Goal: Information Seeking & Learning: Learn about a topic

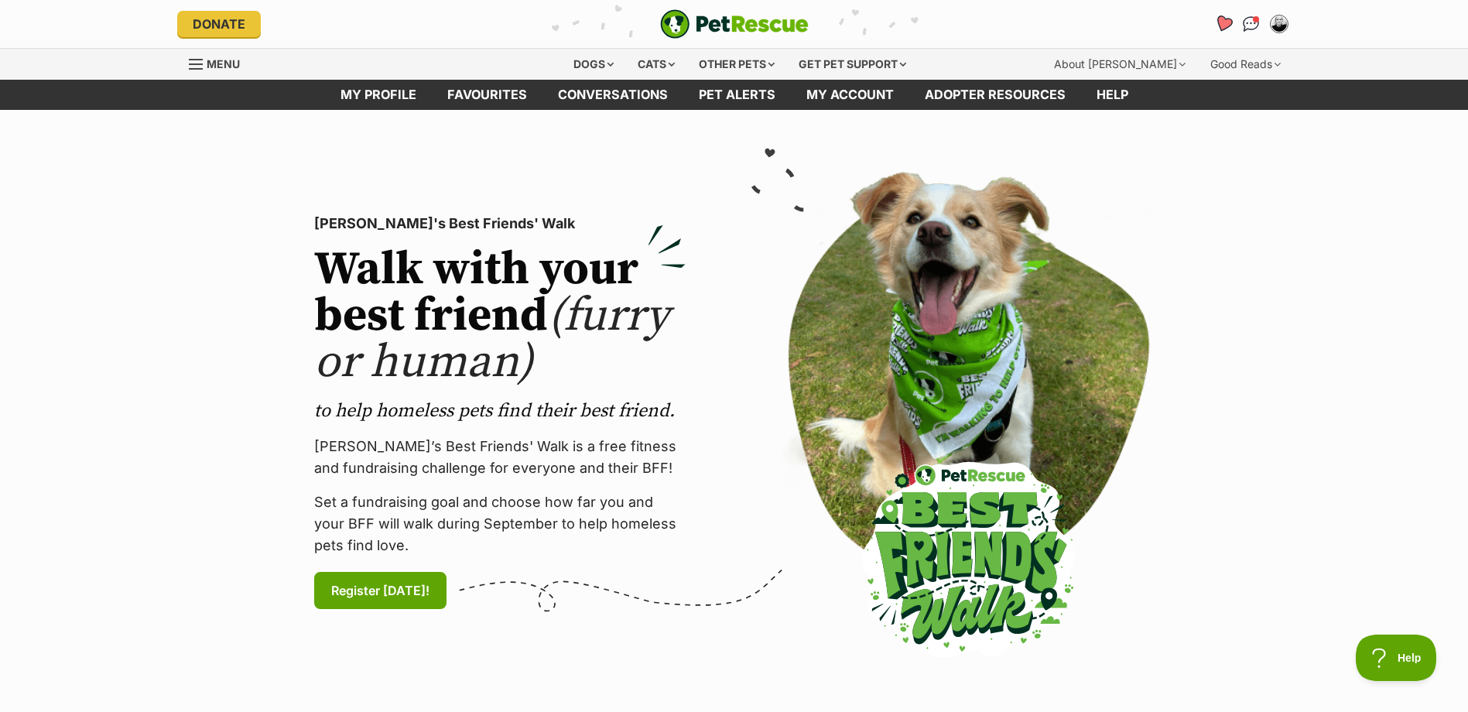
click at [1223, 15] on icon "Favourites" at bounding box center [1223, 24] width 21 height 20
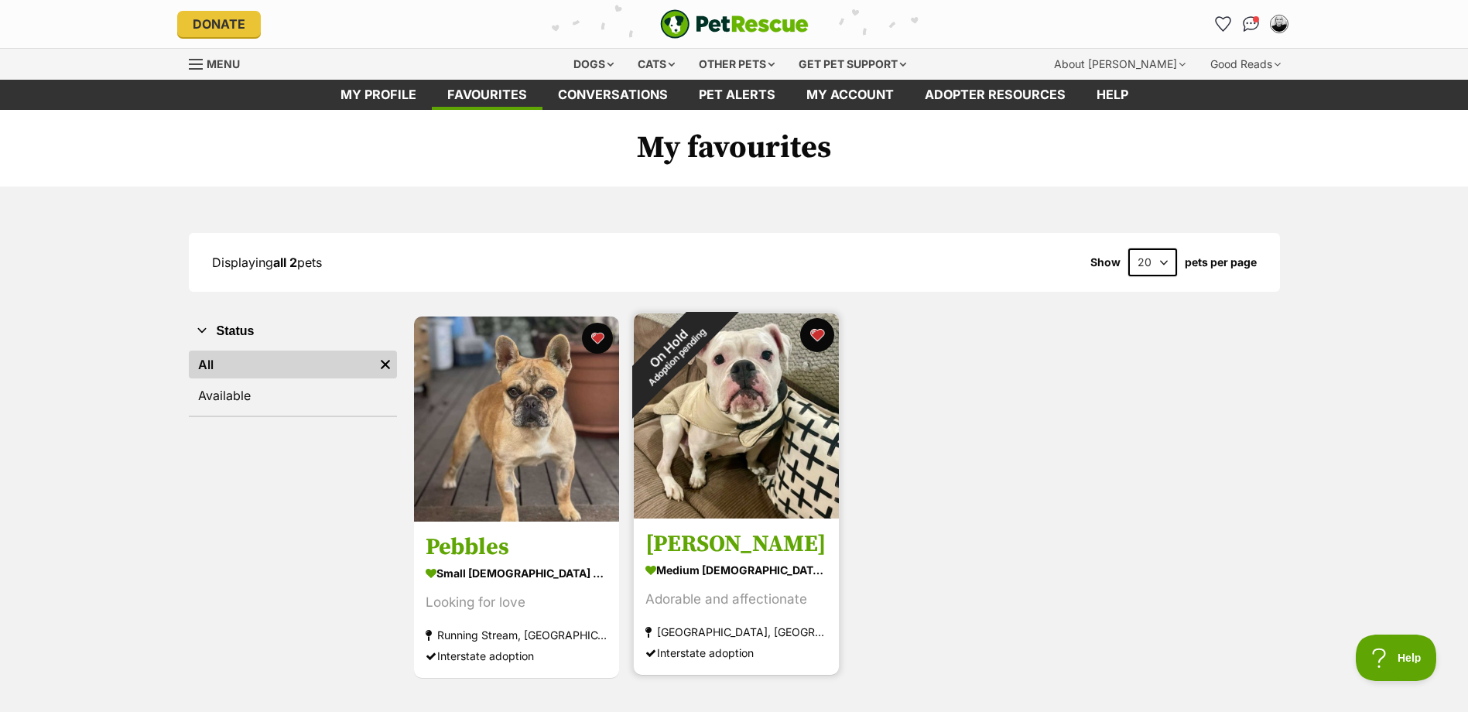
click at [817, 334] on button "favourite" at bounding box center [817, 335] width 34 height 34
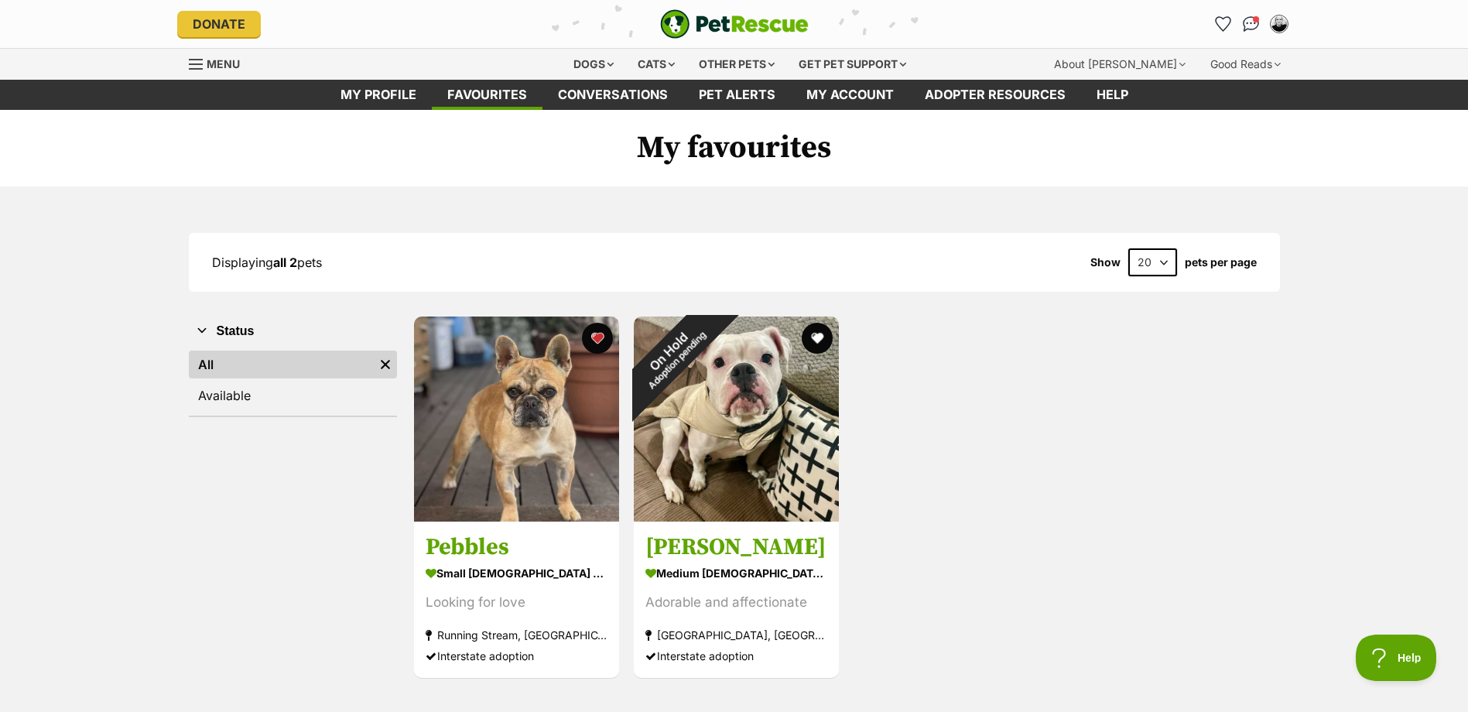
click at [970, 419] on div "Pebbles small female Dog Looking for love Running Stream, NSW Interstate adopti…" at bounding box center [845, 497] width 867 height 364
click at [580, 59] on div "Dogs" at bounding box center [594, 64] width 62 height 31
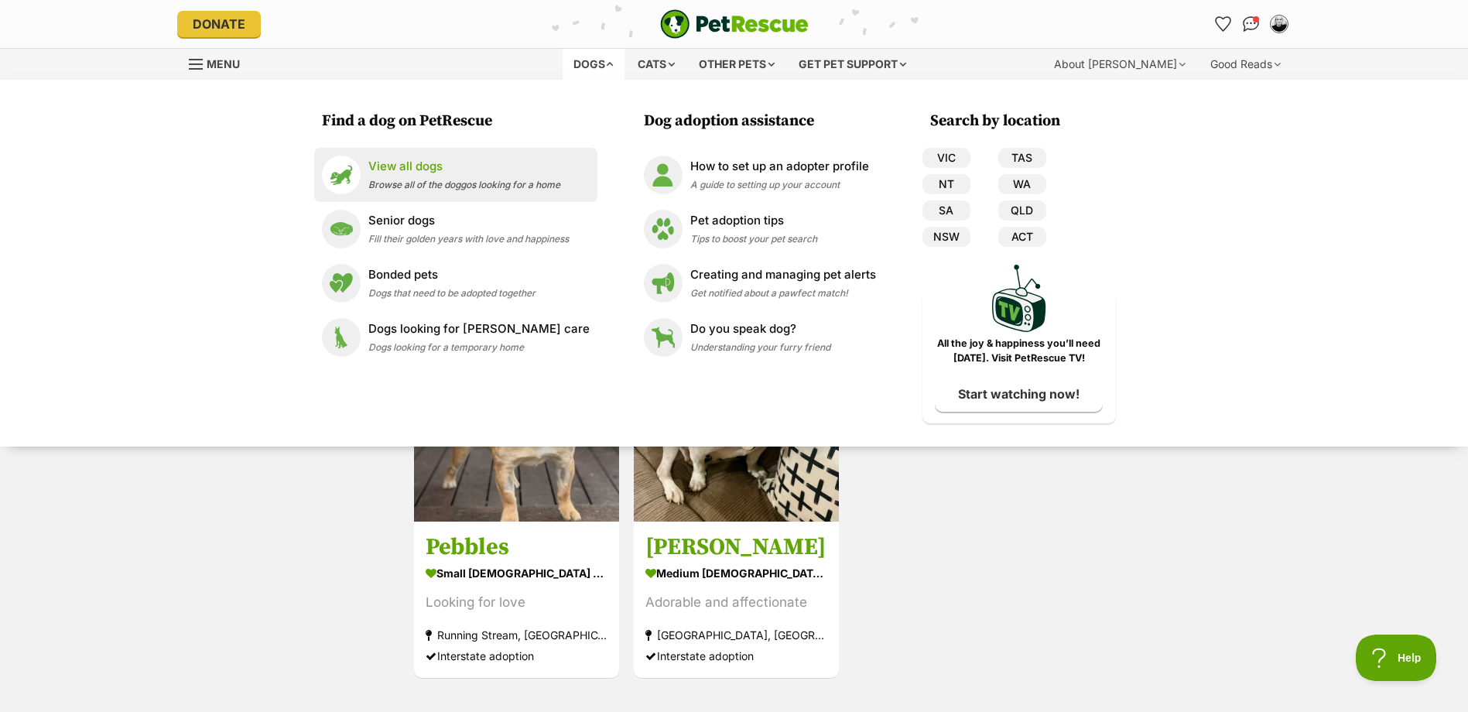
click at [412, 170] on p "View all dogs" at bounding box center [464, 167] width 192 height 18
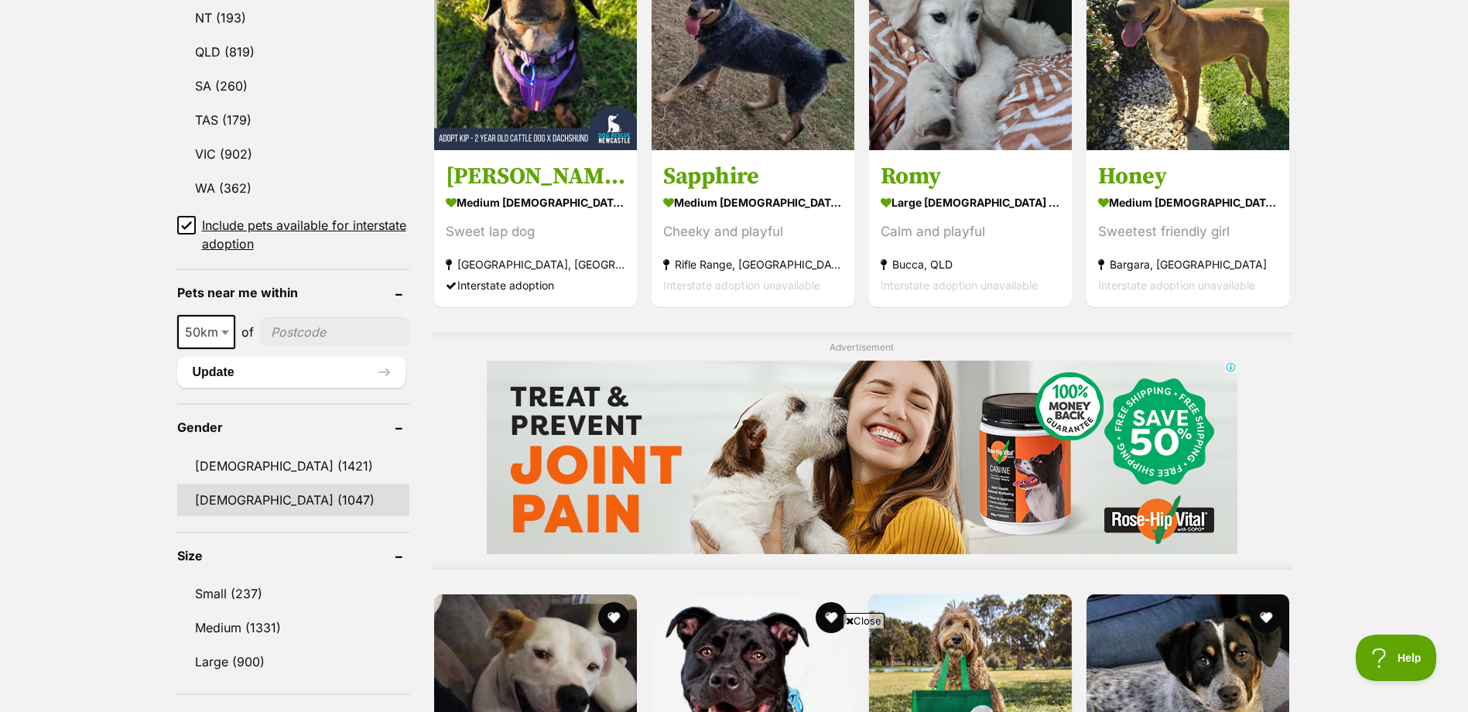
scroll to position [929, 0]
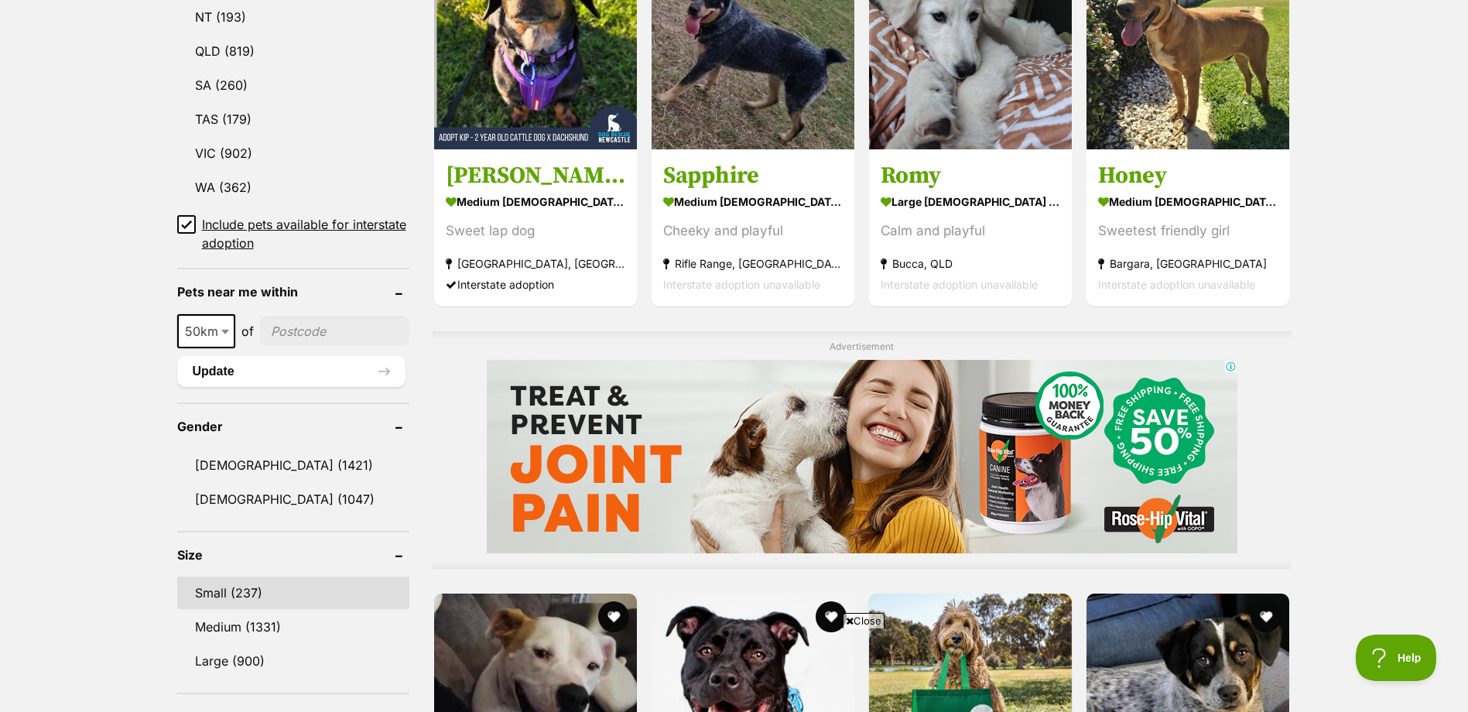
click at [230, 588] on link "Small (237)" at bounding box center [293, 593] width 232 height 33
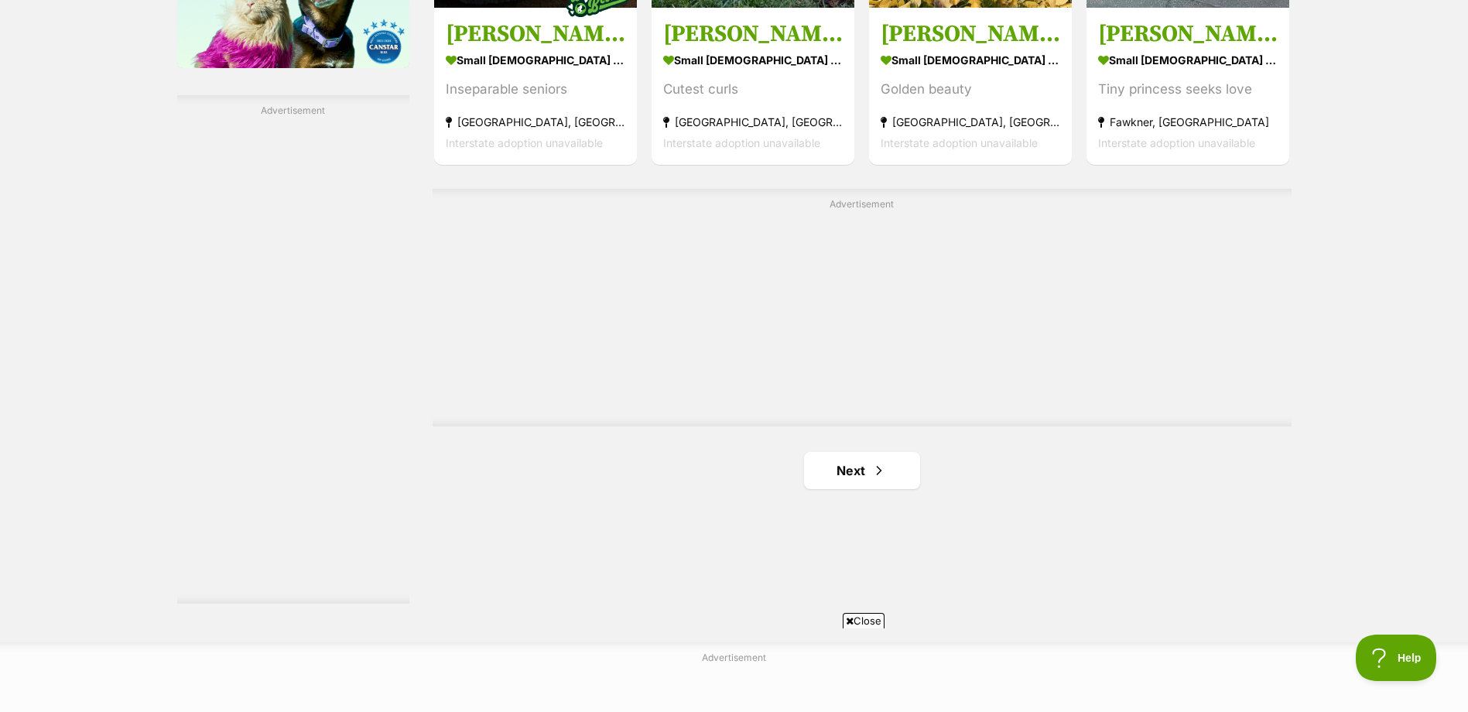
scroll to position [2631, 0]
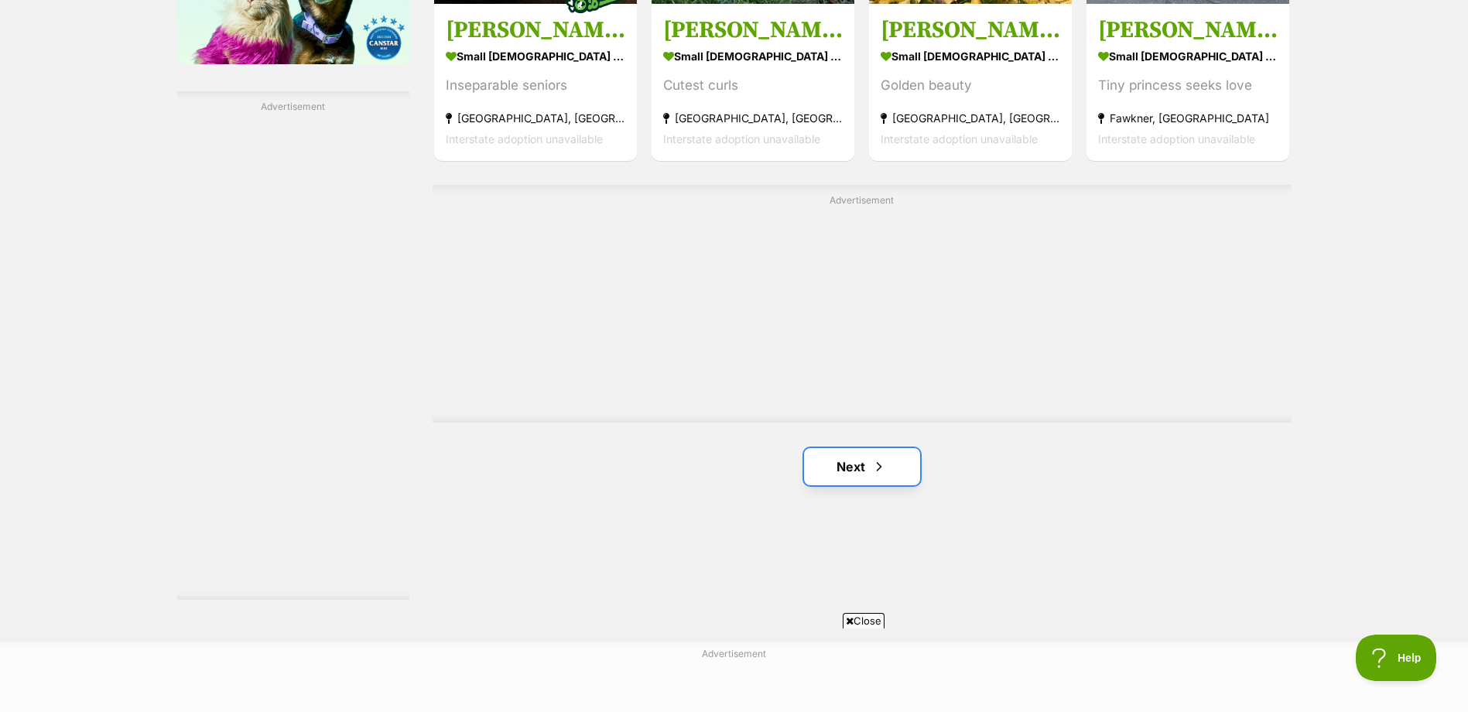
click at [850, 467] on link "Next" at bounding box center [862, 466] width 116 height 37
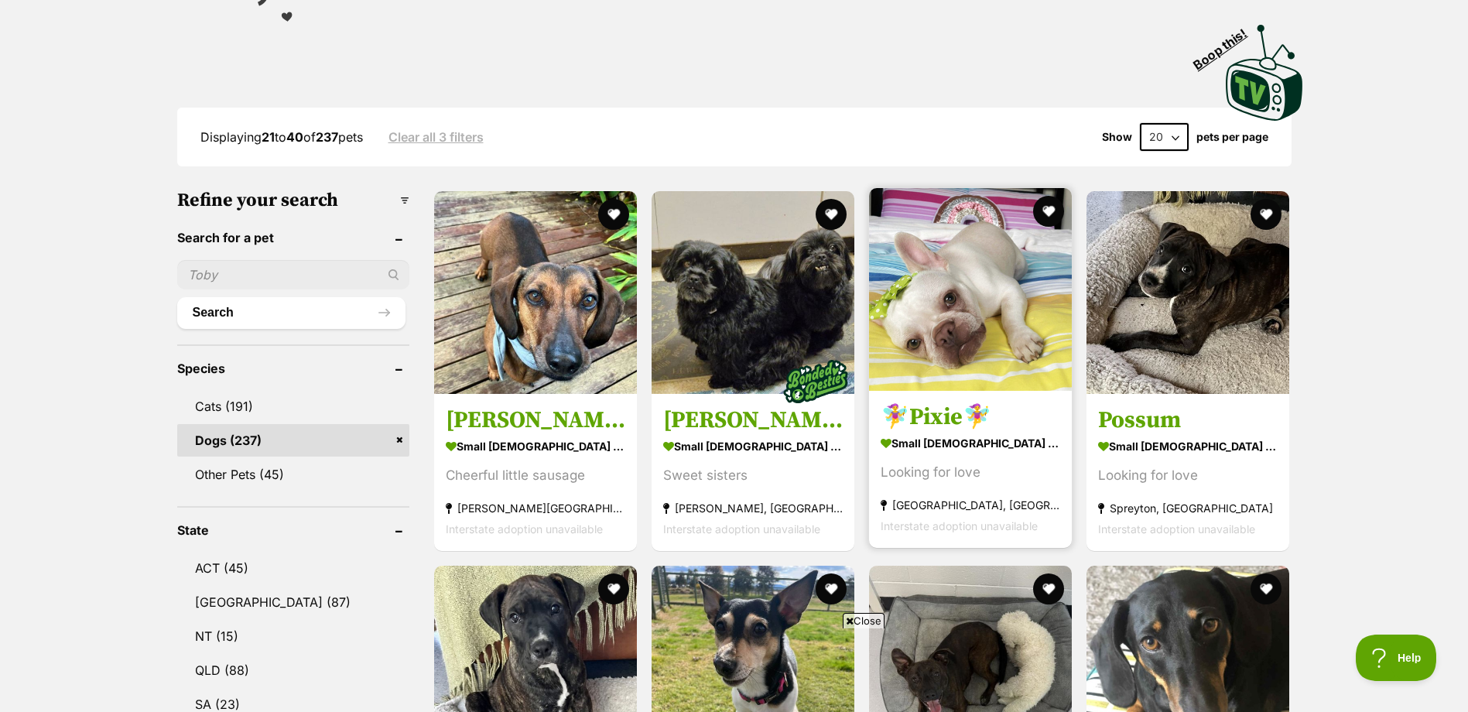
click at [968, 288] on img at bounding box center [970, 289] width 203 height 203
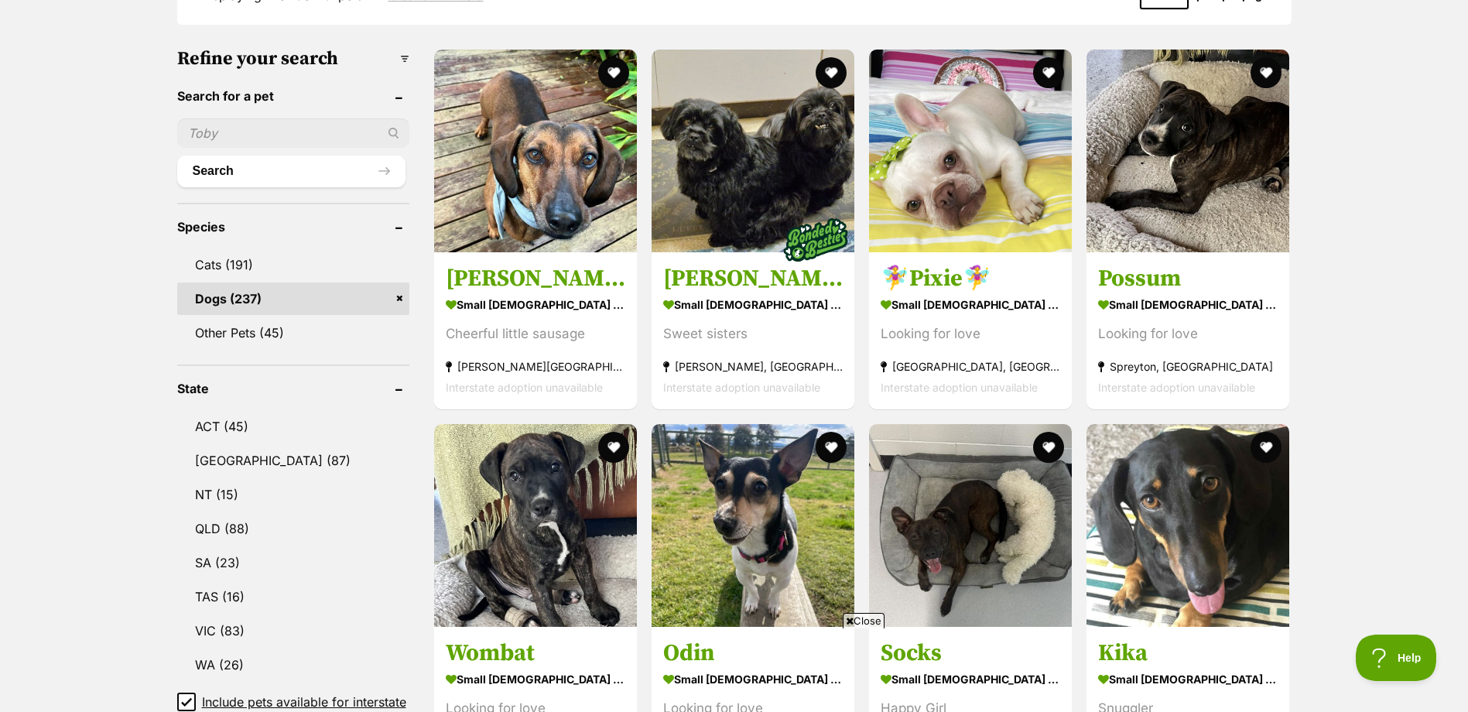
scroll to position [464, 0]
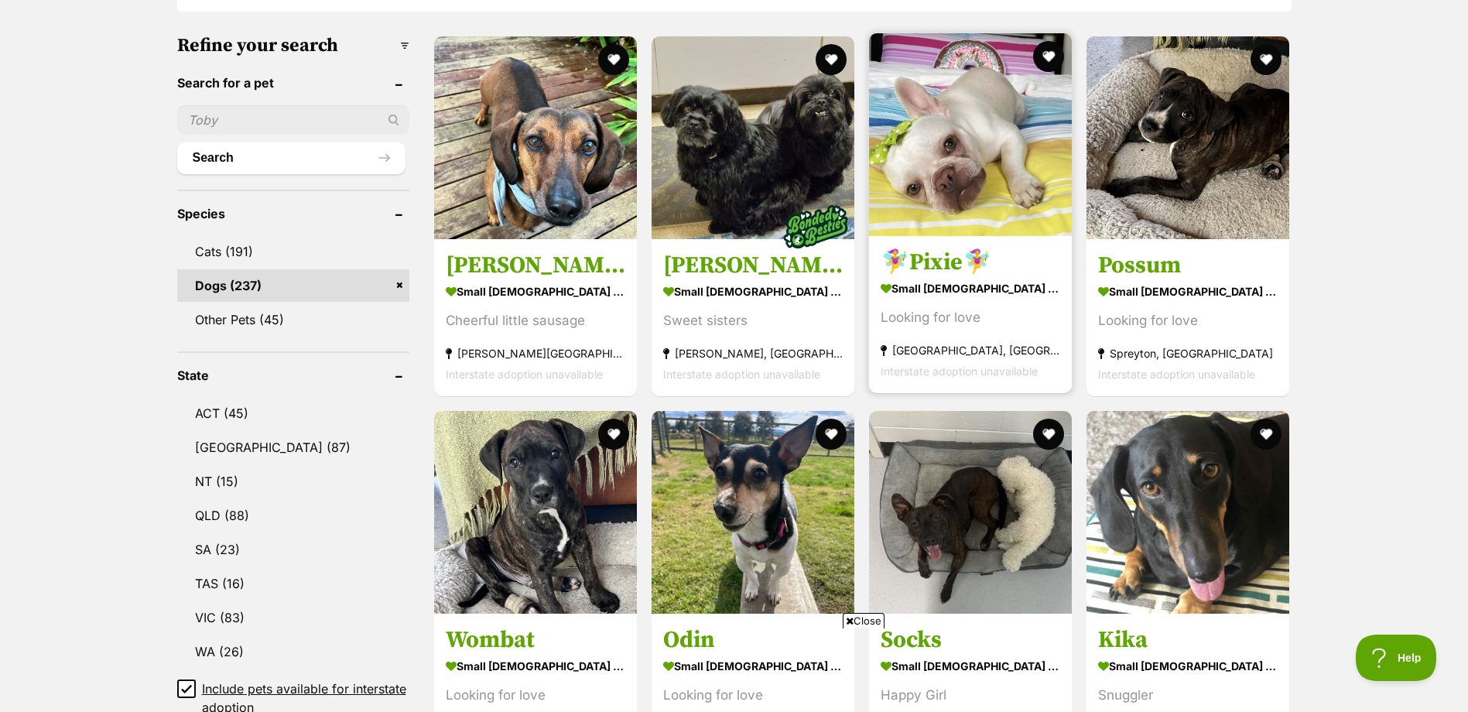
click at [942, 150] on img at bounding box center [970, 134] width 203 height 203
click at [1049, 54] on button "favourite" at bounding box center [1049, 56] width 34 height 34
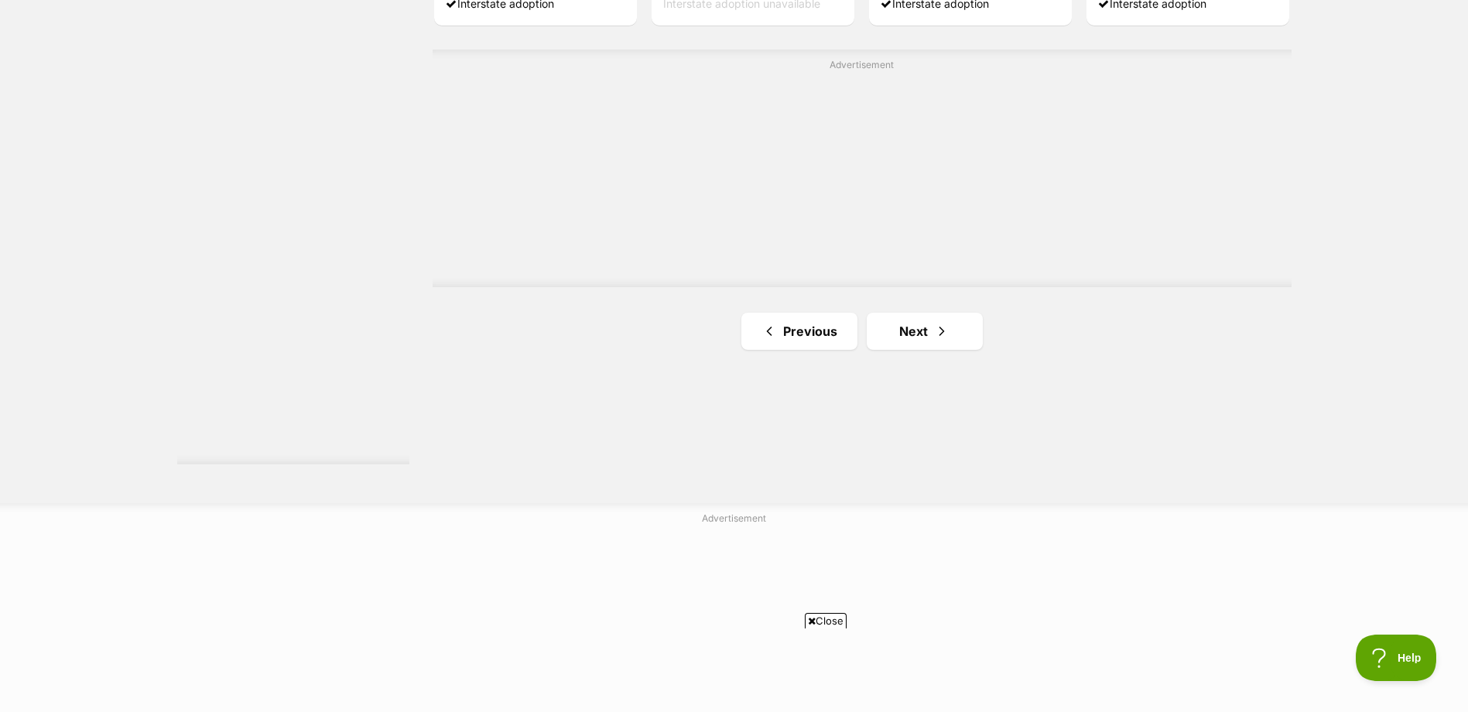
scroll to position [2863, 0]
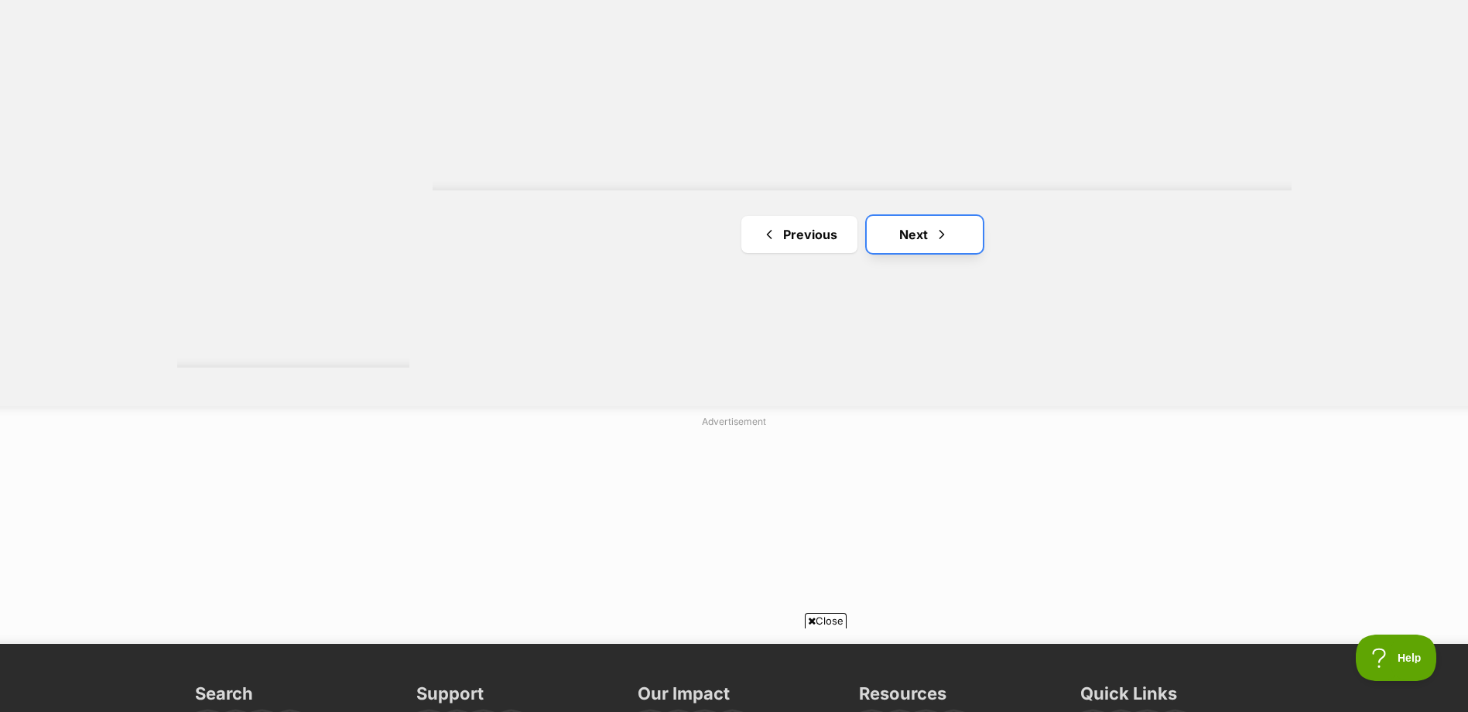
click at [931, 250] on link "Next" at bounding box center [925, 234] width 116 height 37
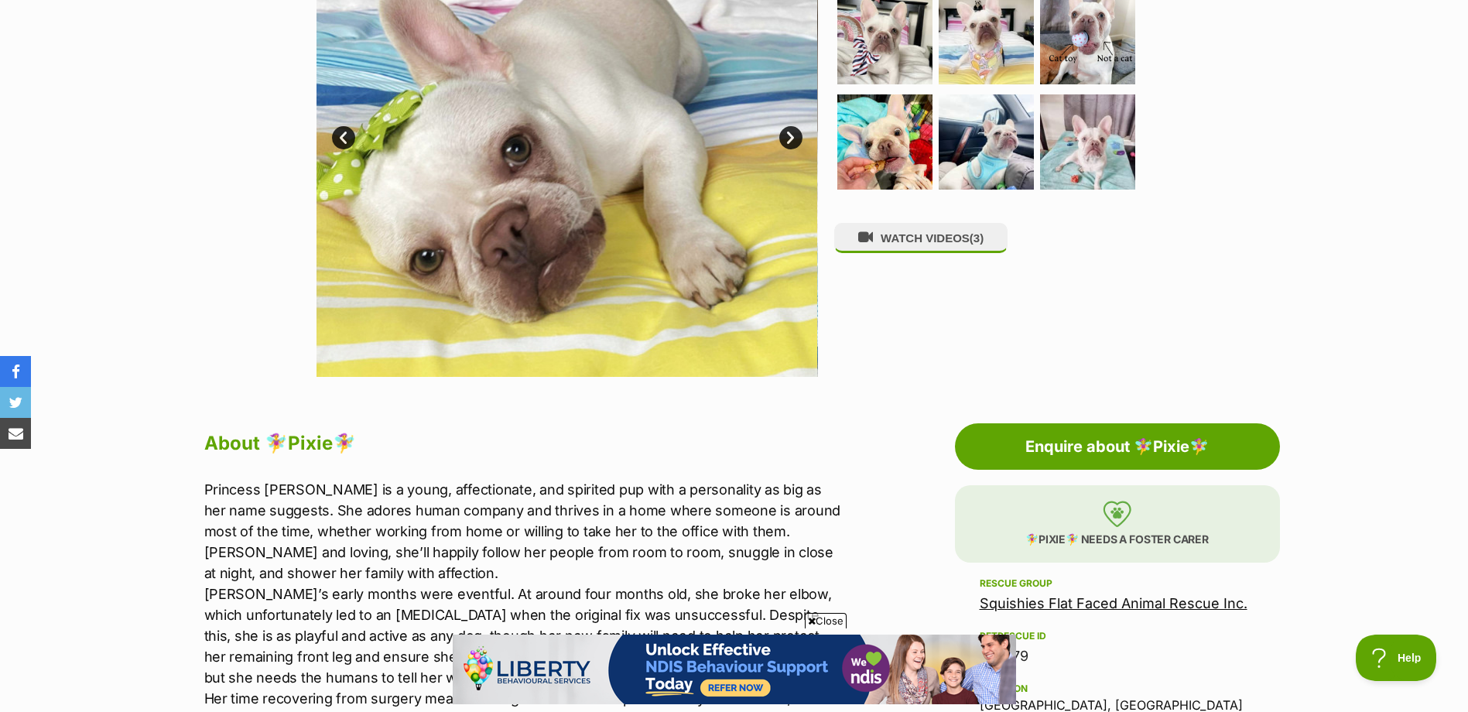
scroll to position [774, 0]
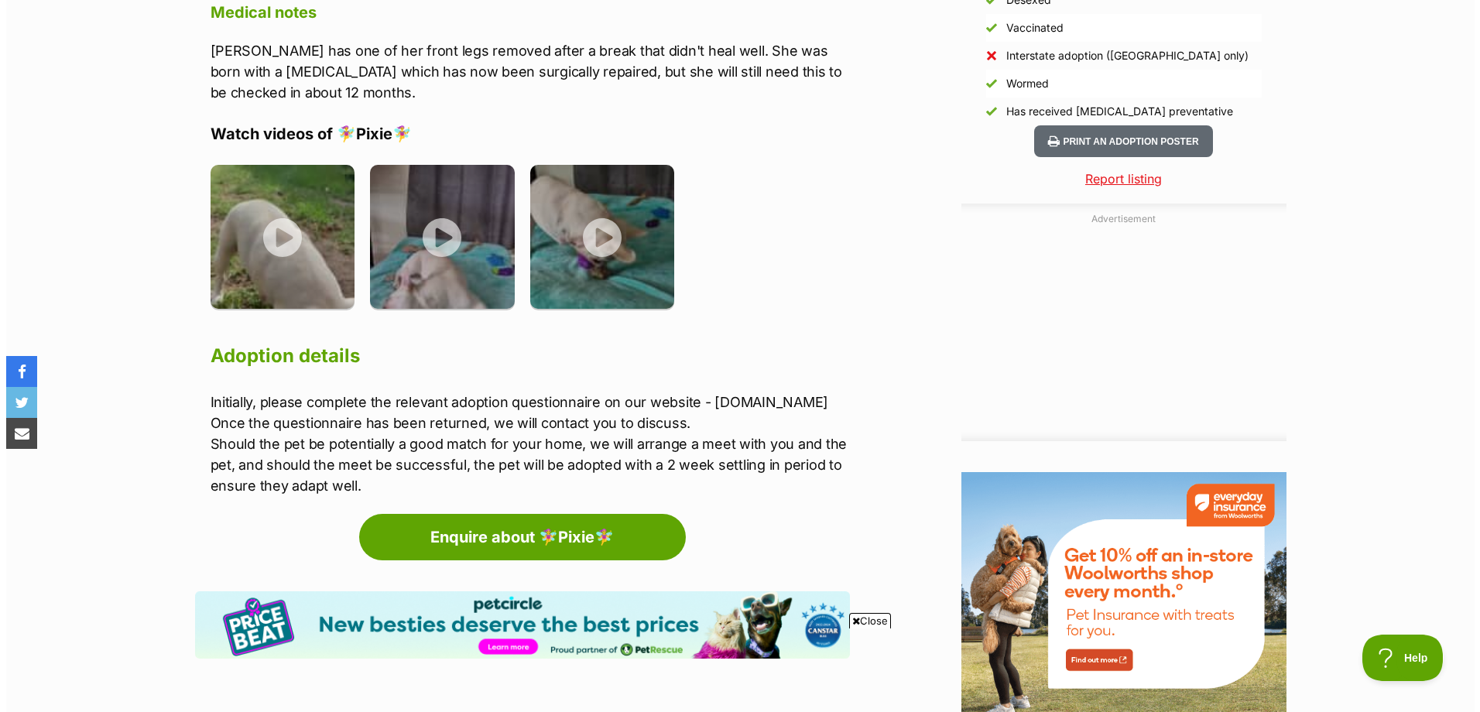
scroll to position [1548, 0]
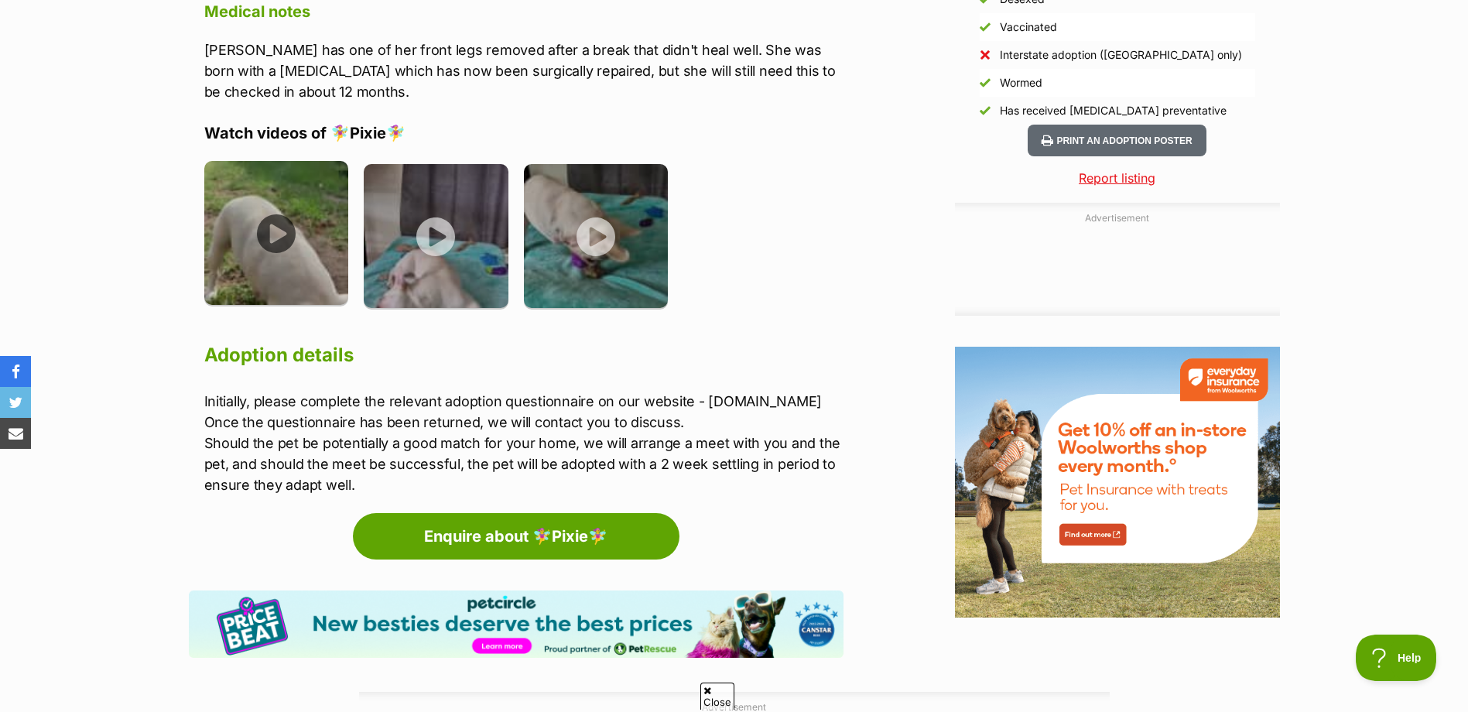
click at [252, 258] on img at bounding box center [276, 233] width 145 height 145
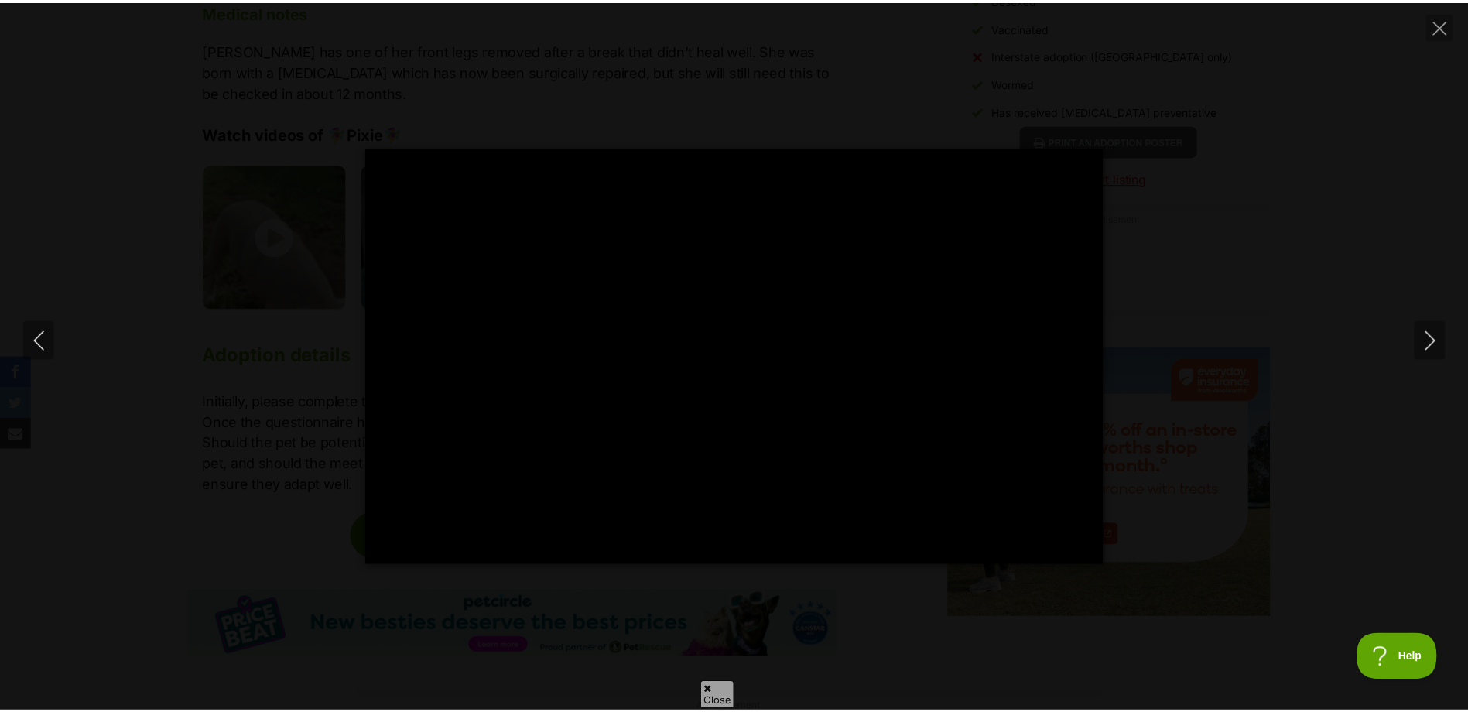
scroll to position [0, 0]
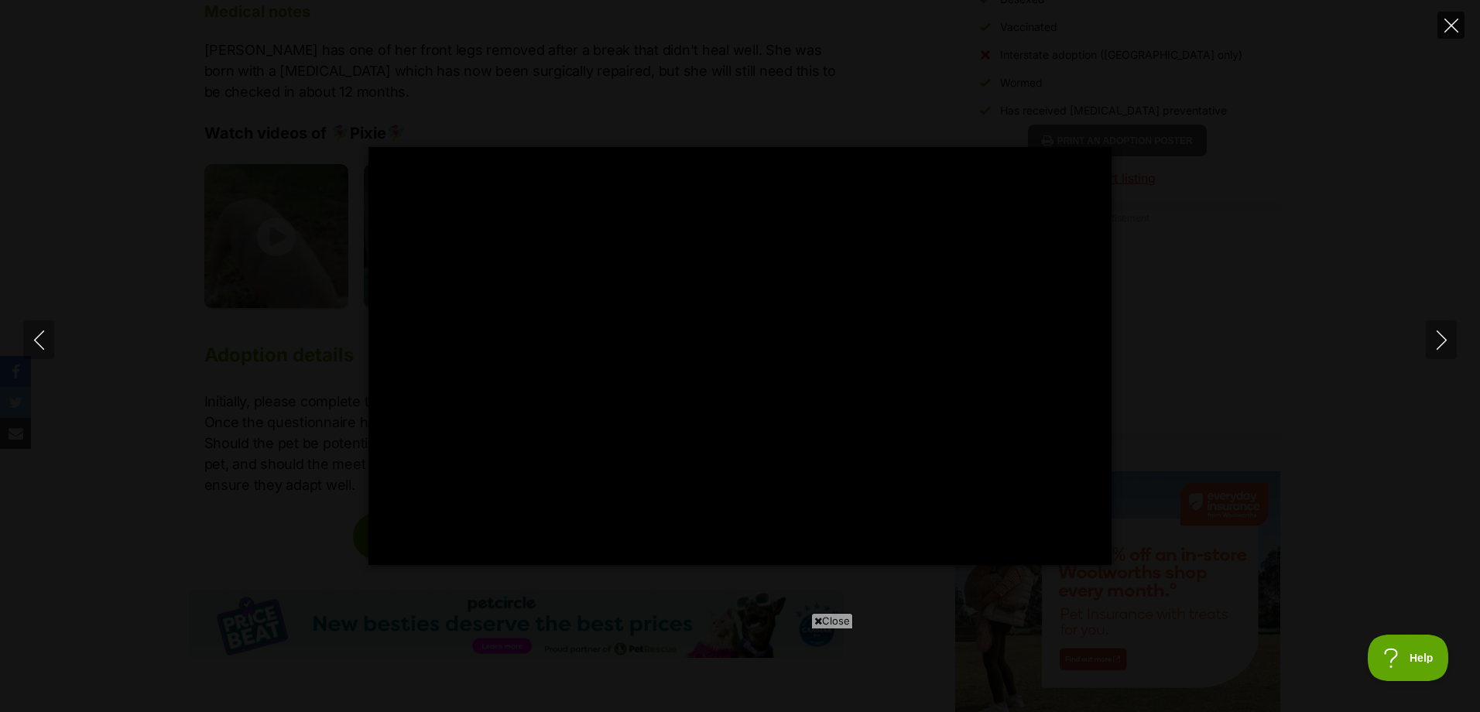
click at [1450, 20] on icon "Close" at bounding box center [1451, 26] width 14 height 14
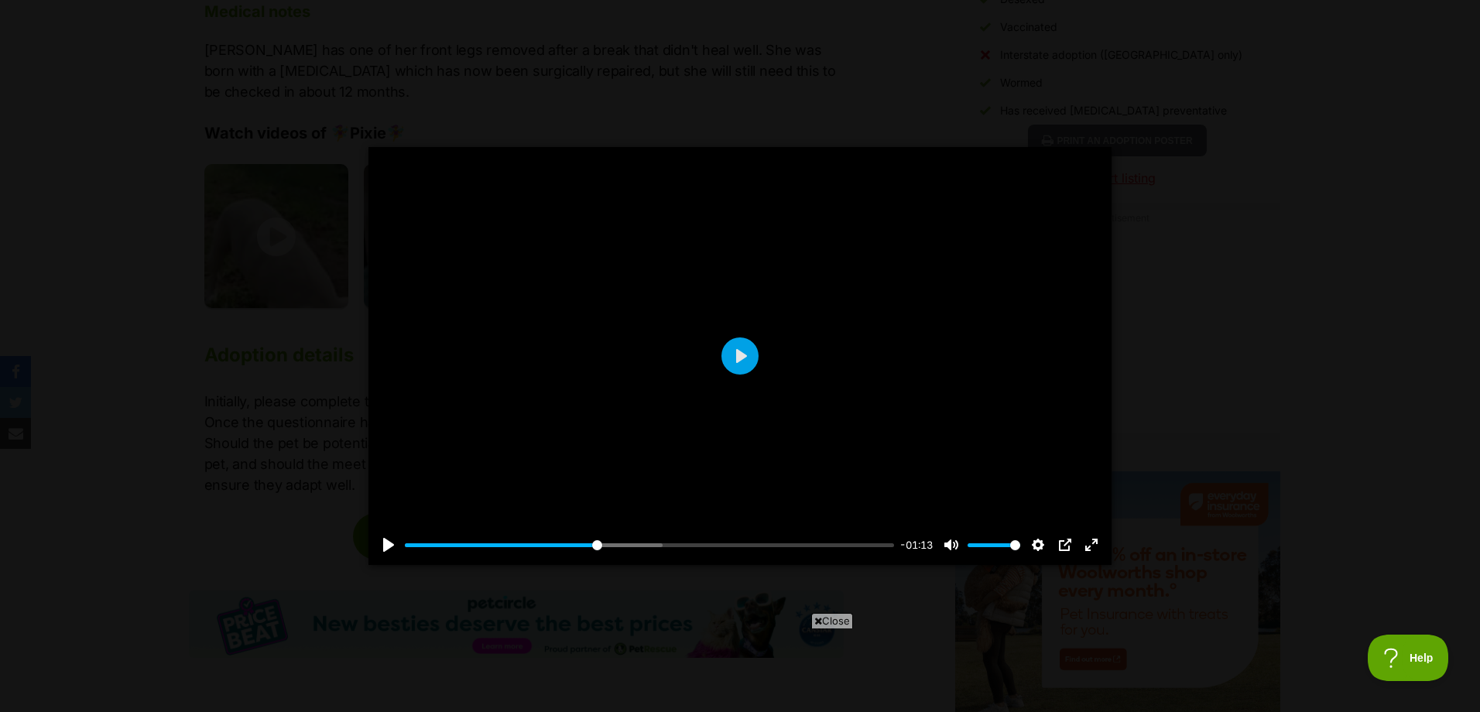
type input "39.17"
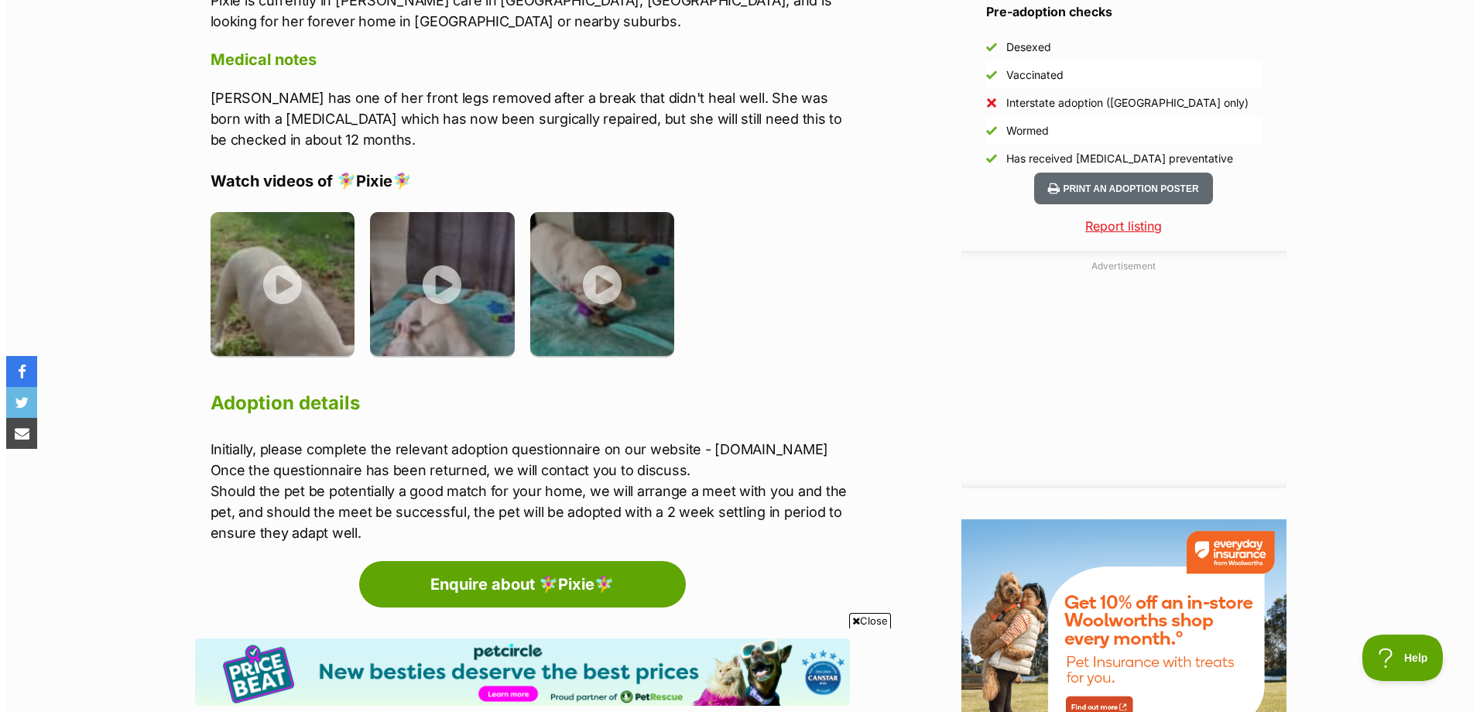
scroll to position [1548, 0]
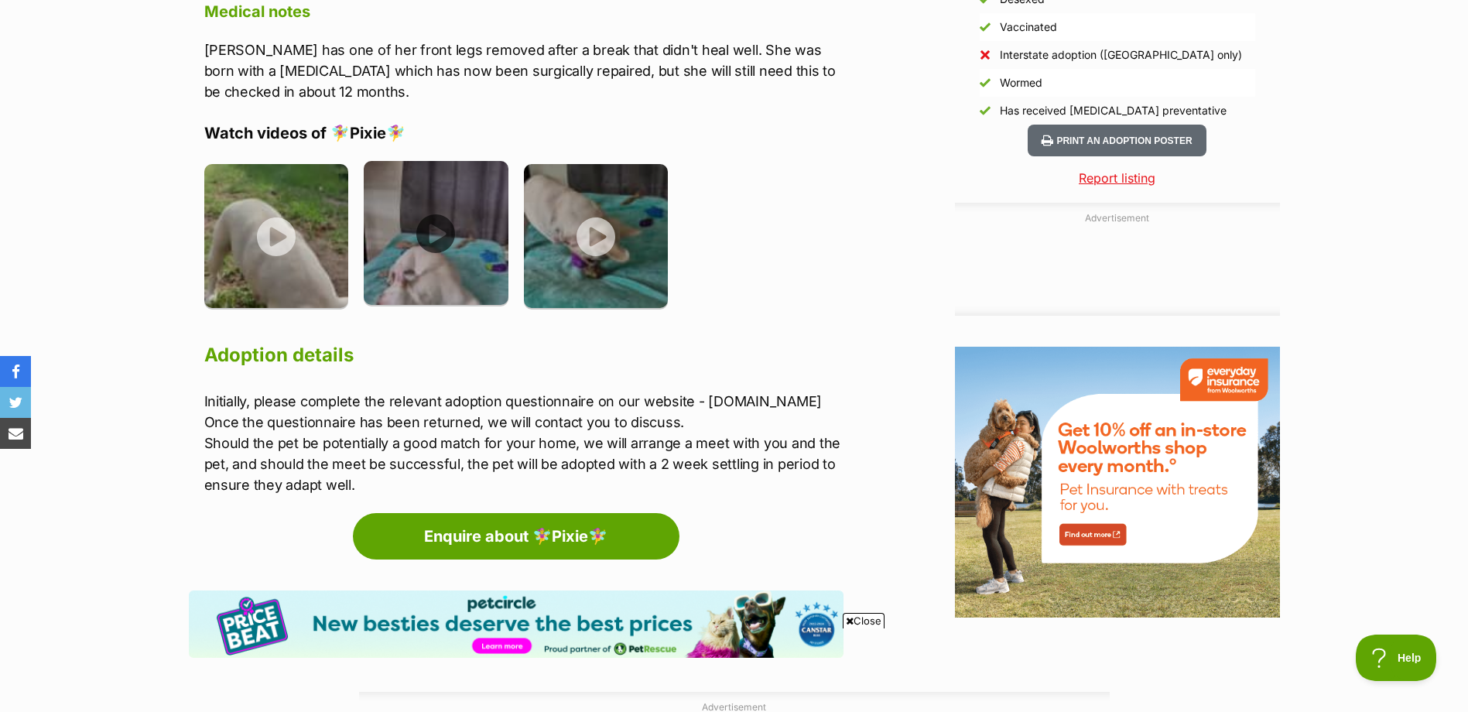
click at [418, 265] on img at bounding box center [436, 233] width 145 height 145
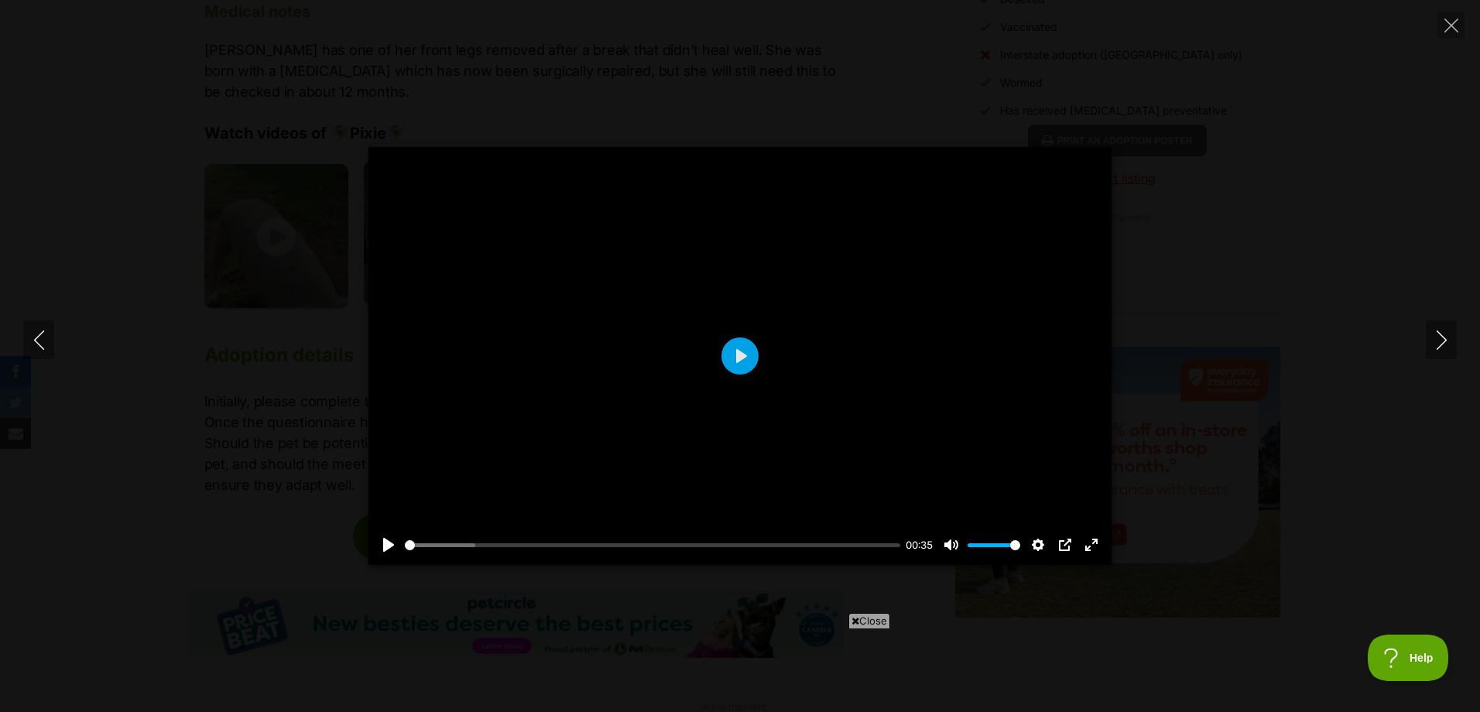
scroll to position [0, 0]
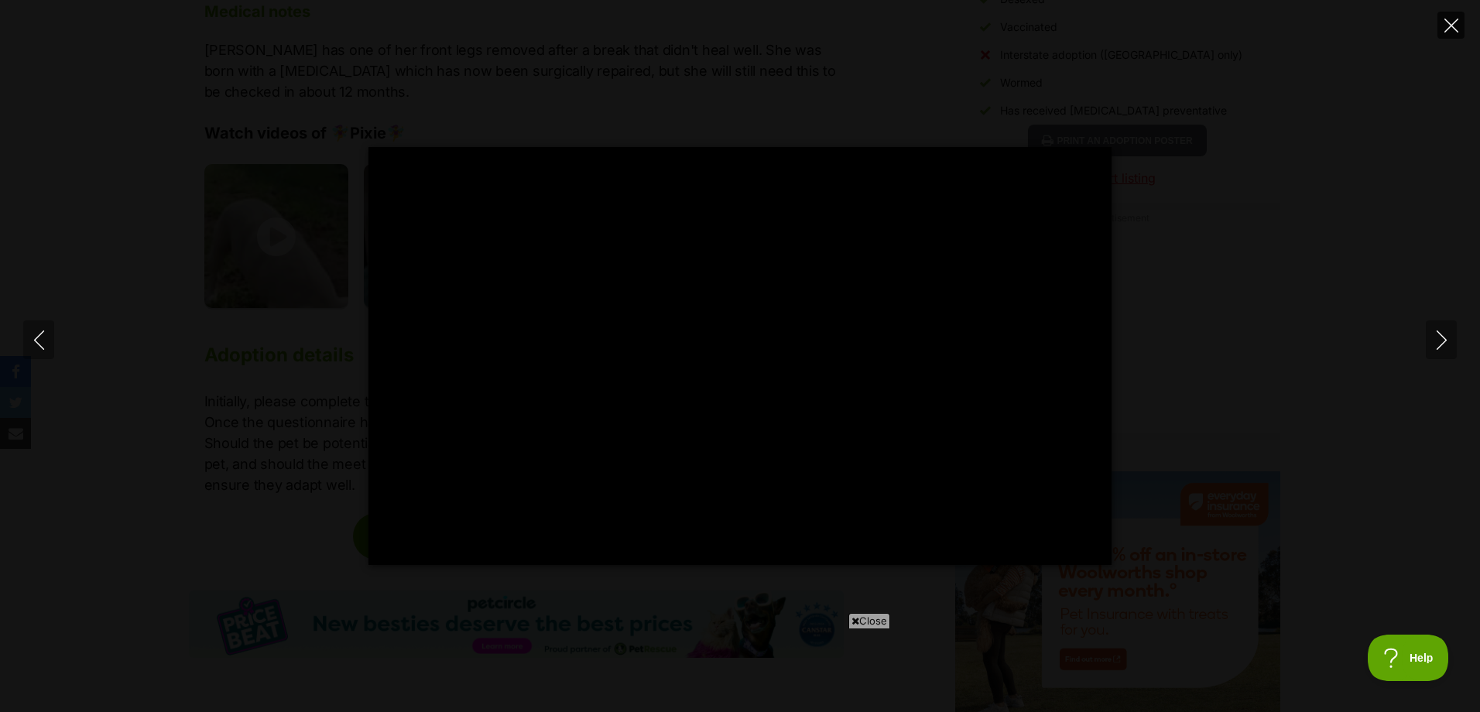
click at [1452, 22] on icon "Close" at bounding box center [1451, 26] width 14 height 14
type input "63.41"
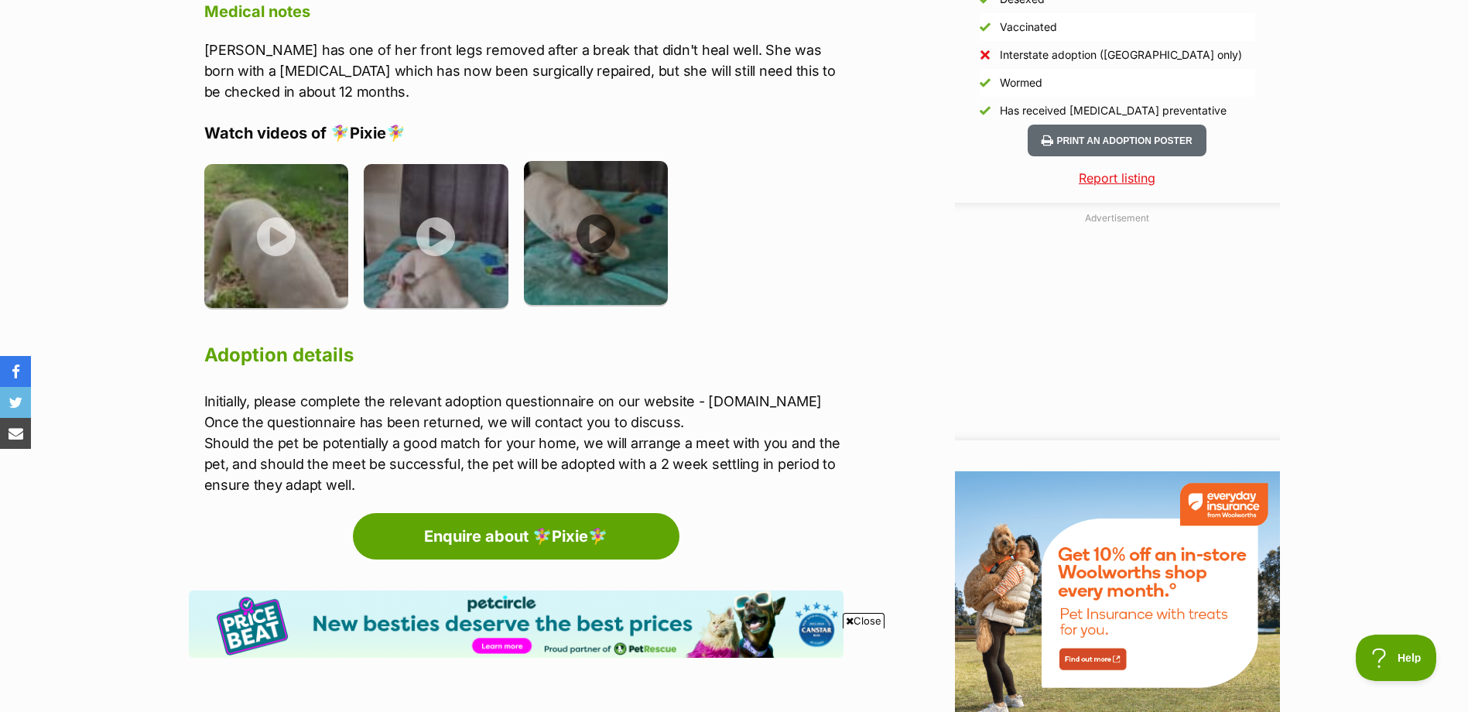
click at [586, 258] on img at bounding box center [596, 233] width 145 height 145
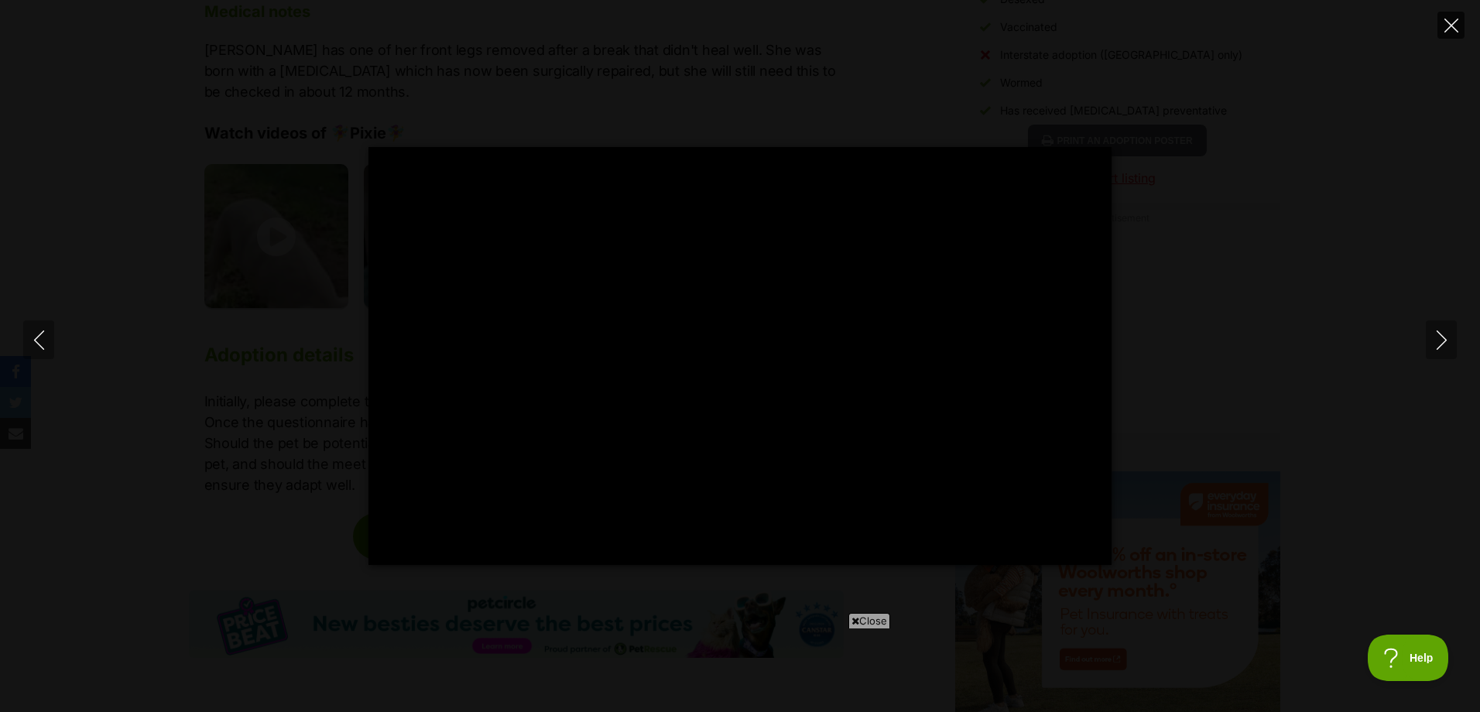
click at [1451, 23] on icon "Close" at bounding box center [1451, 26] width 14 height 14
type input "38.81"
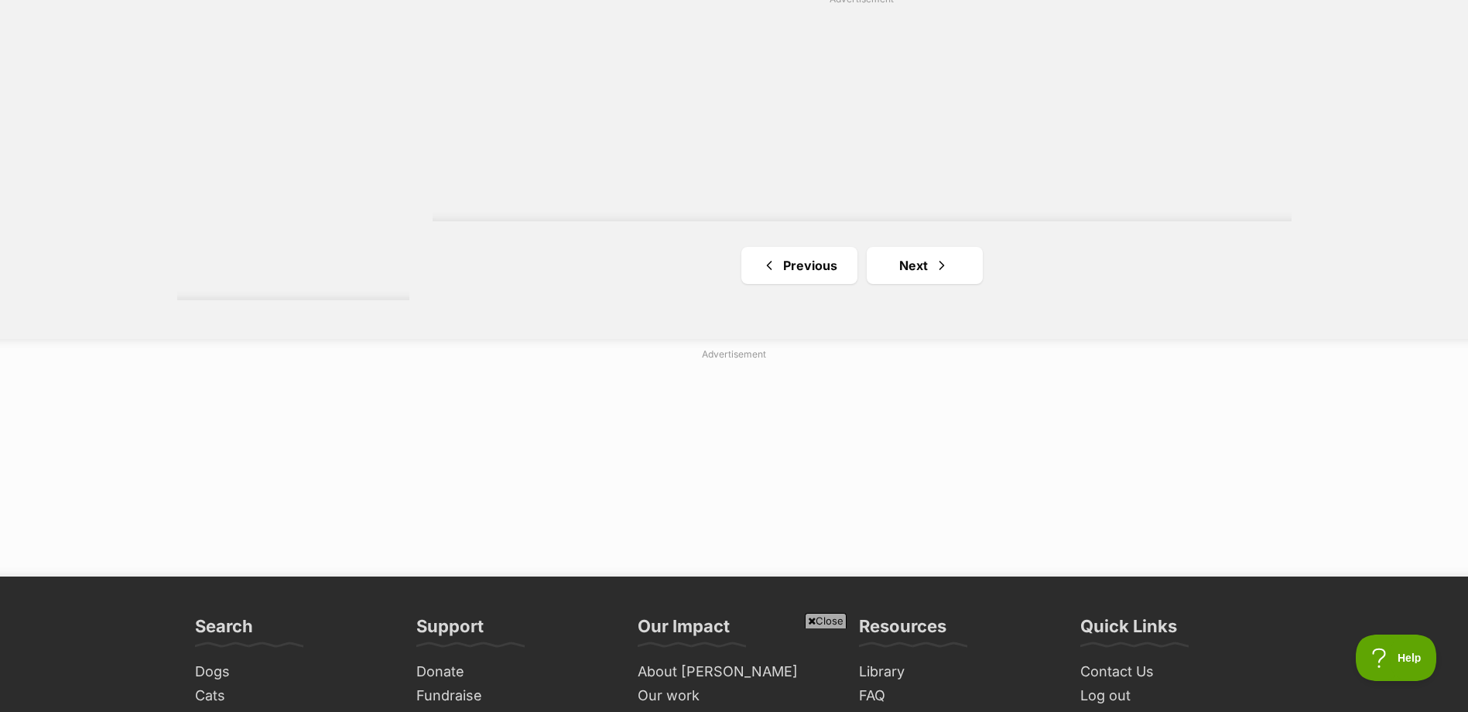
scroll to position [2941, 0]
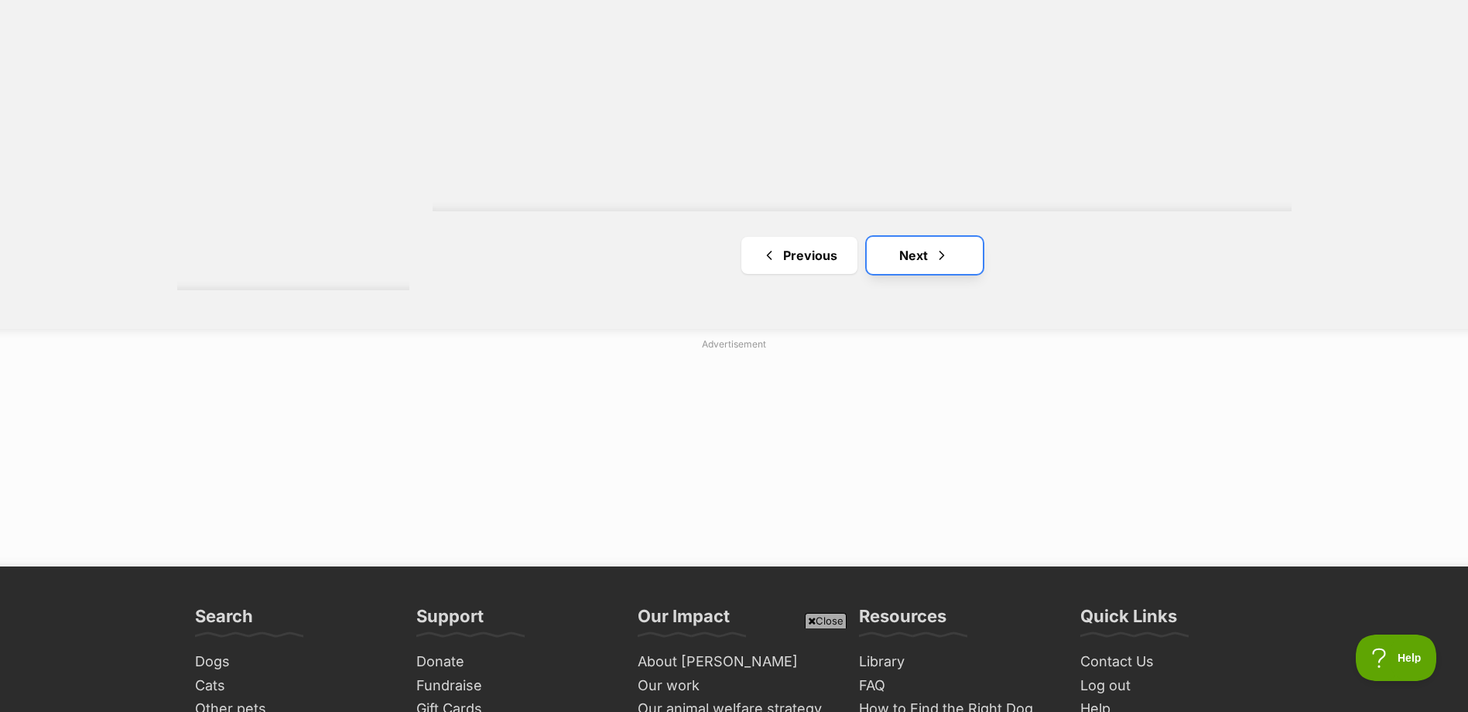
click at [922, 259] on link "Next" at bounding box center [925, 255] width 116 height 37
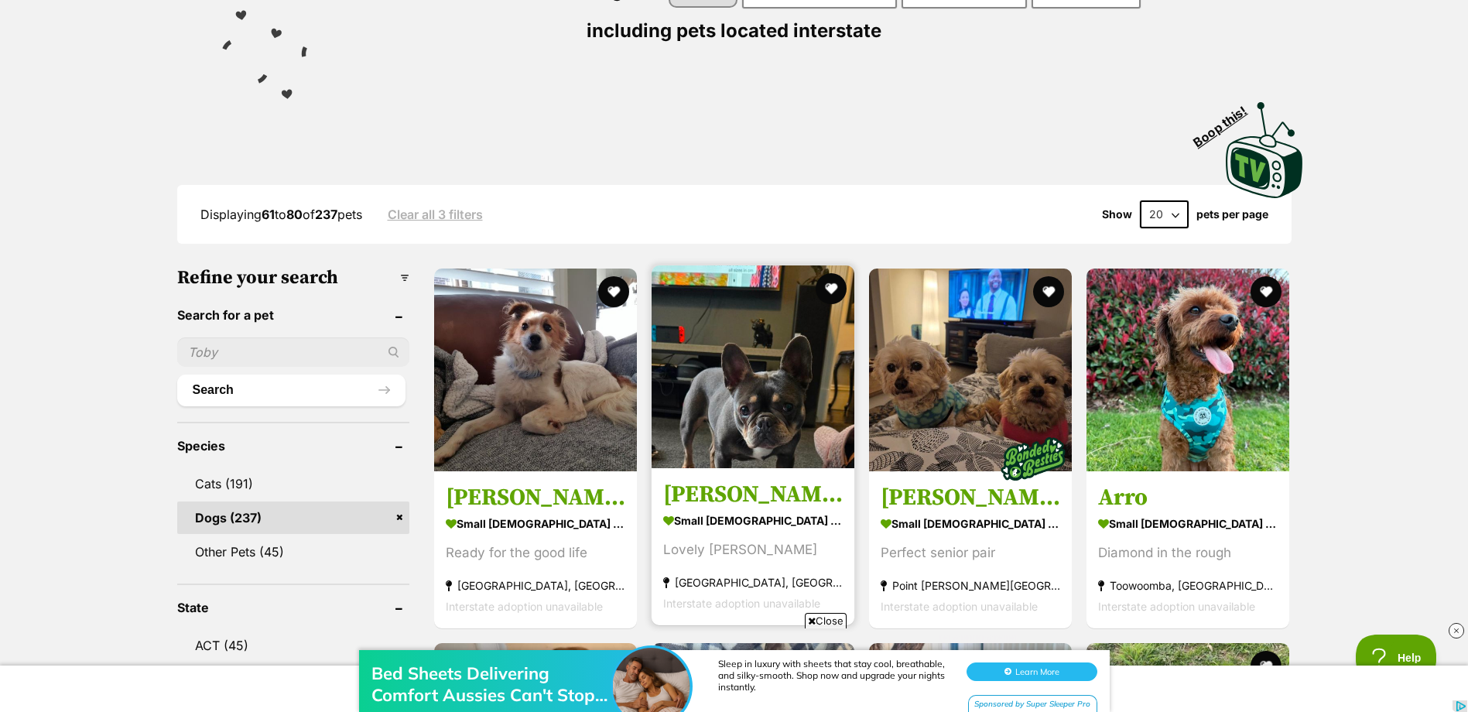
click at [721, 391] on img at bounding box center [753, 366] width 203 height 203
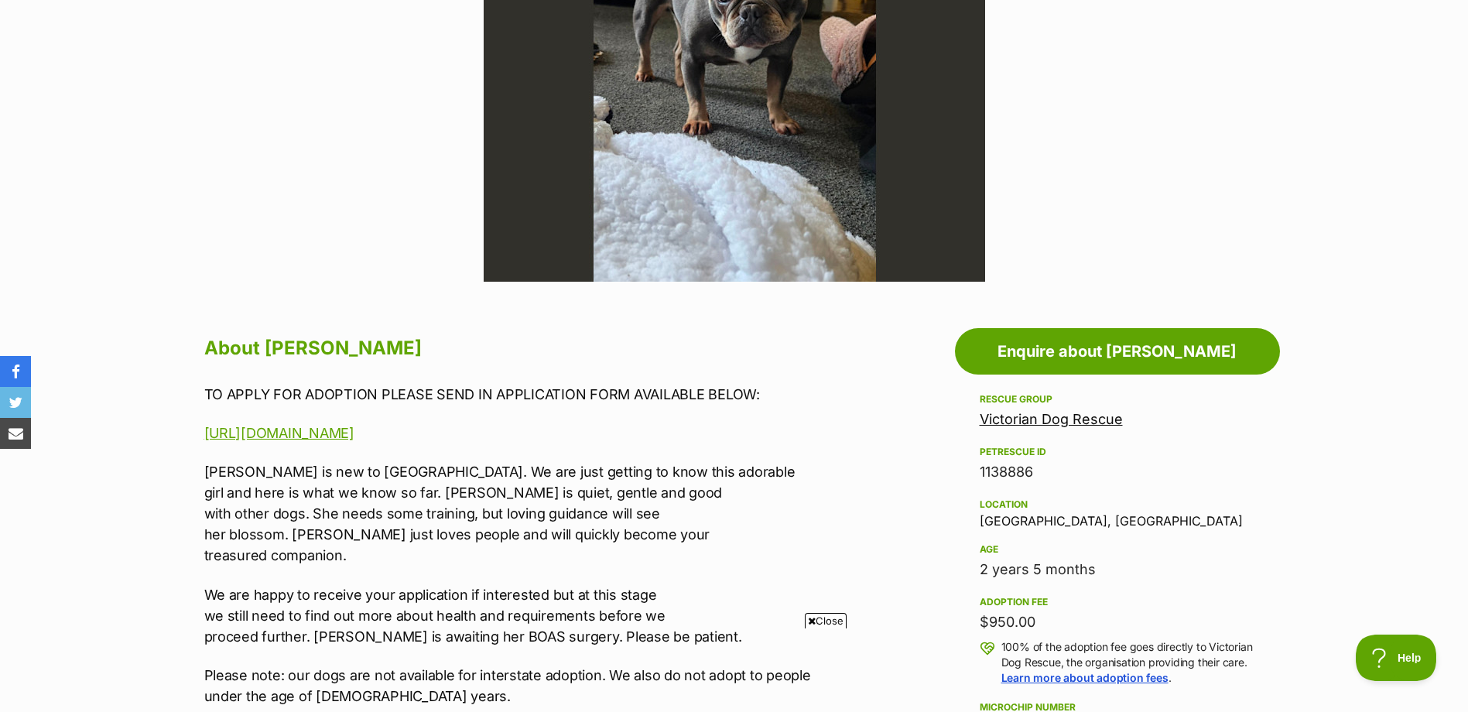
scroll to position [619, 0]
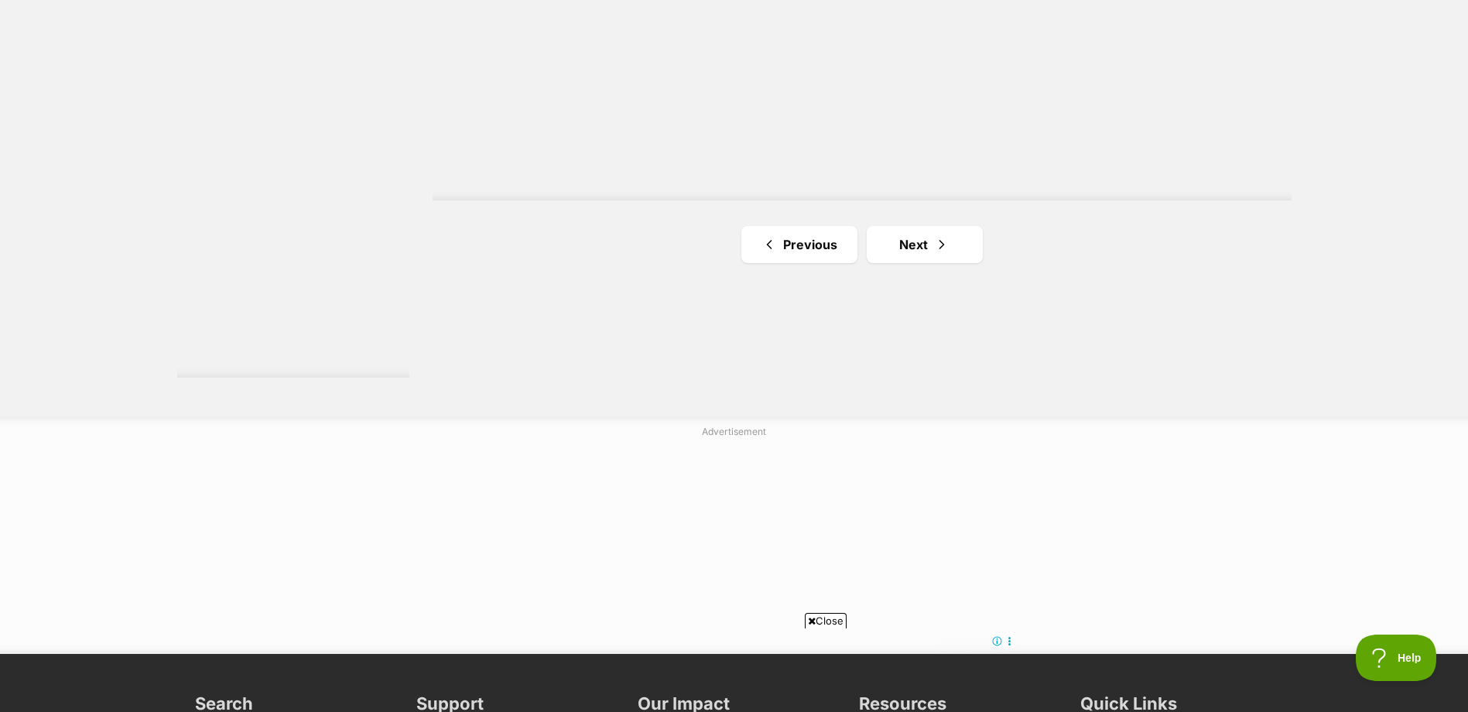
scroll to position [2941, 0]
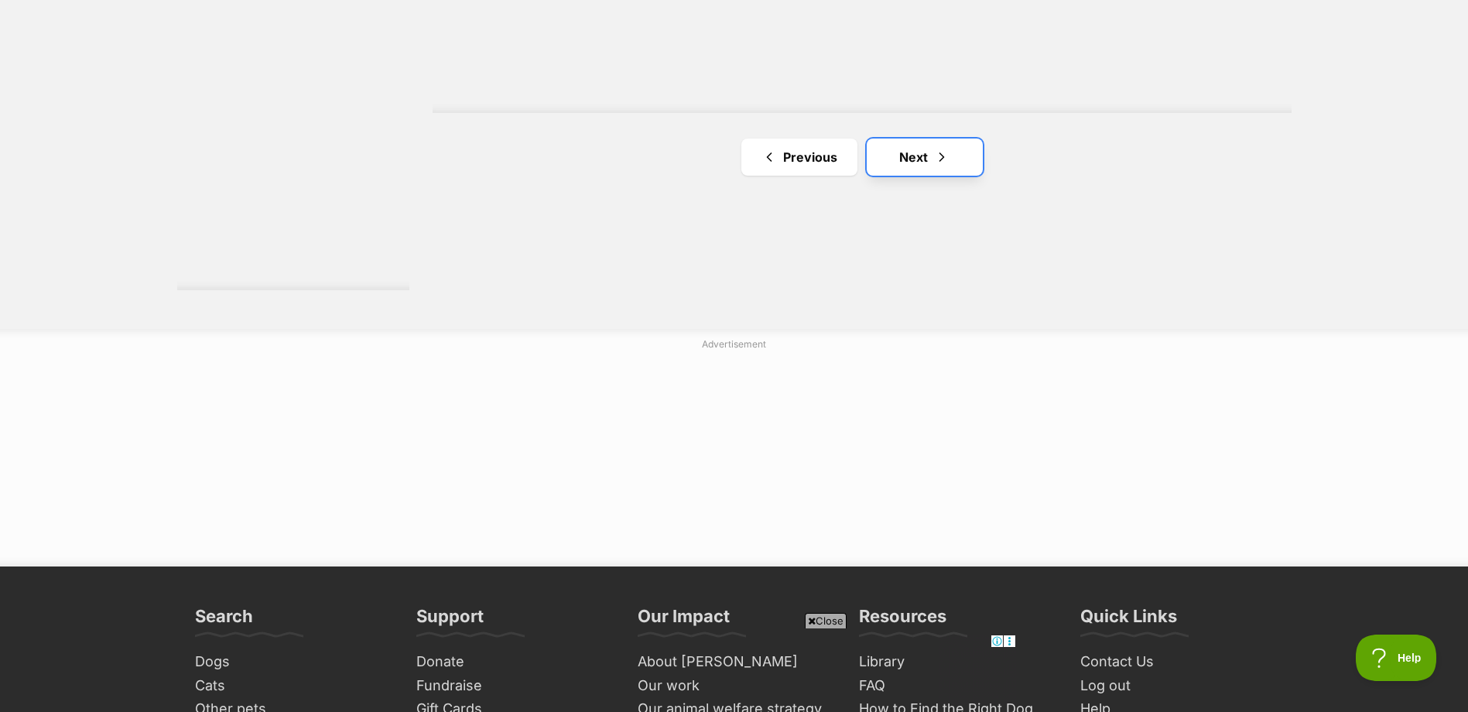
click at [963, 160] on link "Next" at bounding box center [925, 157] width 116 height 37
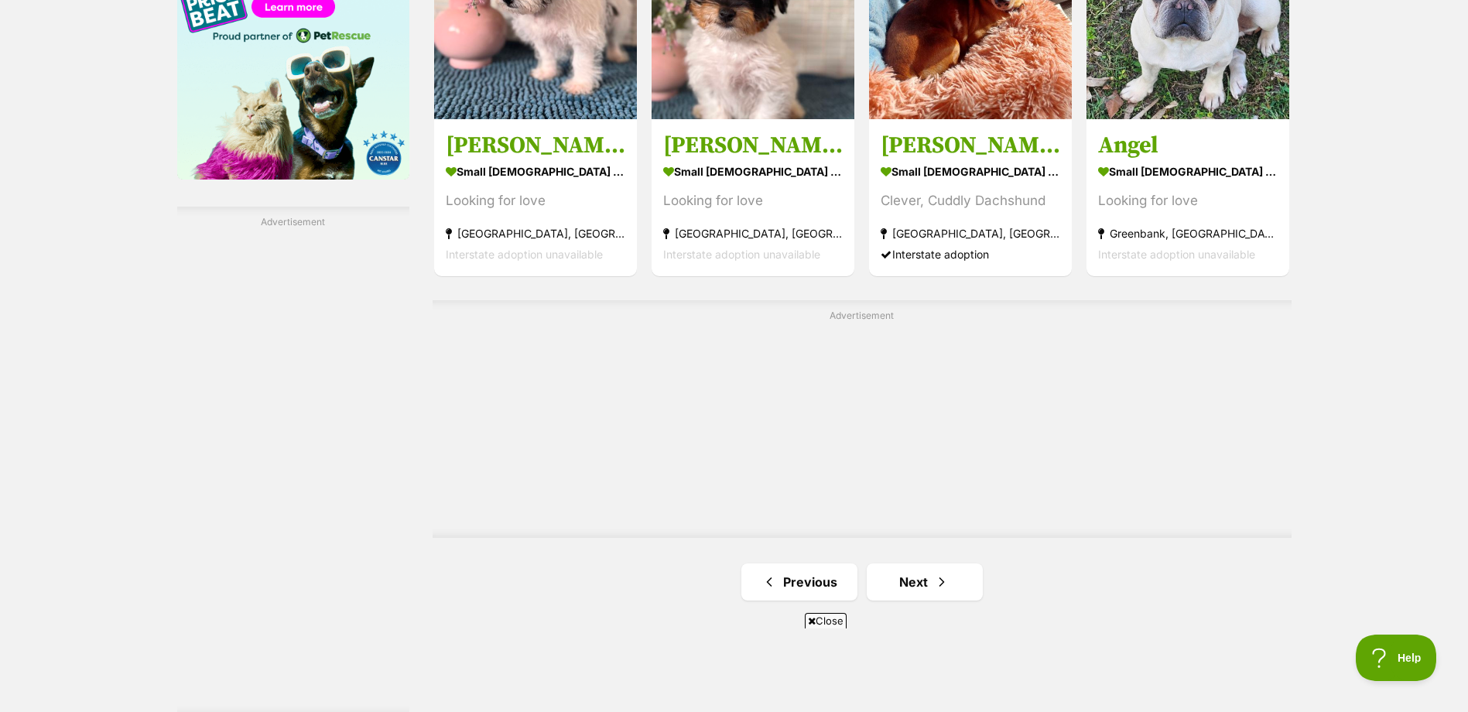
scroll to position [2631, 0]
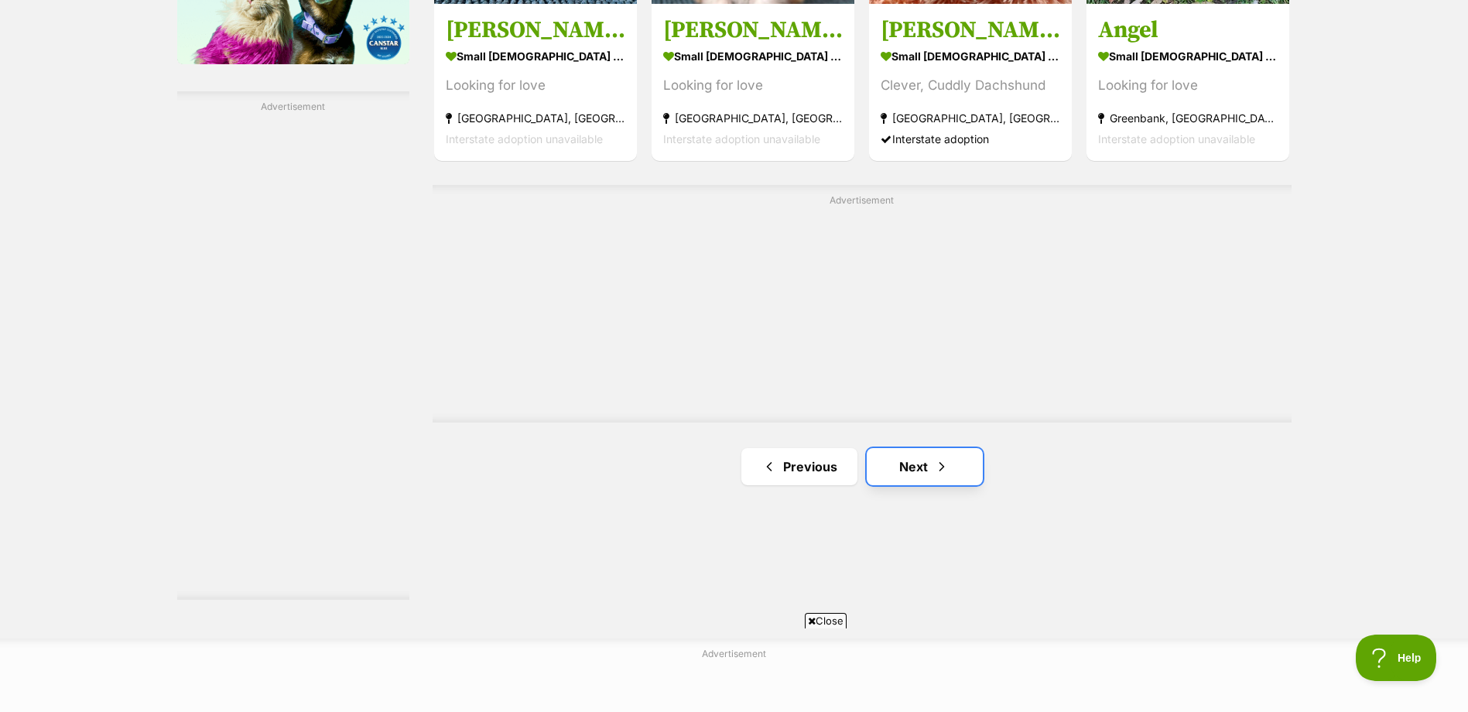
click at [902, 471] on link "Next" at bounding box center [925, 466] width 116 height 37
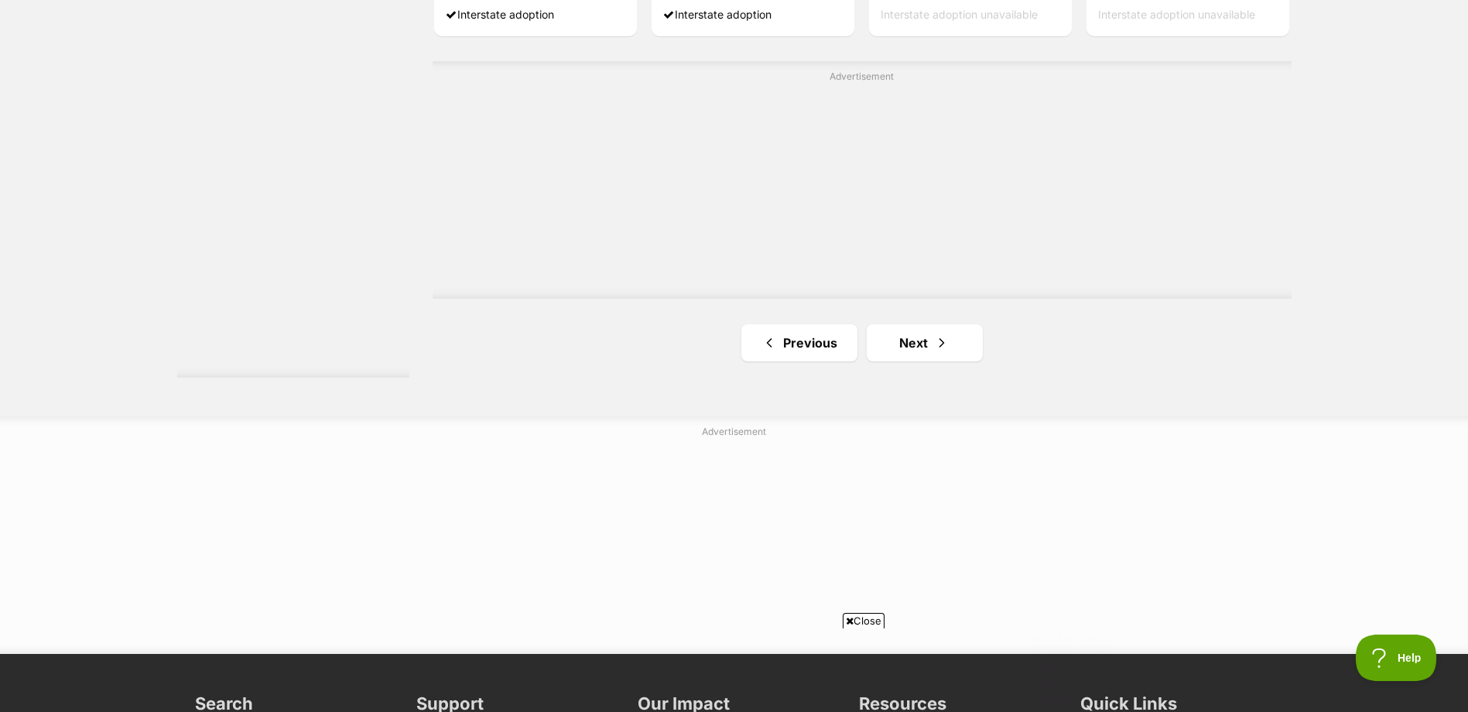
scroll to position [2863, 0]
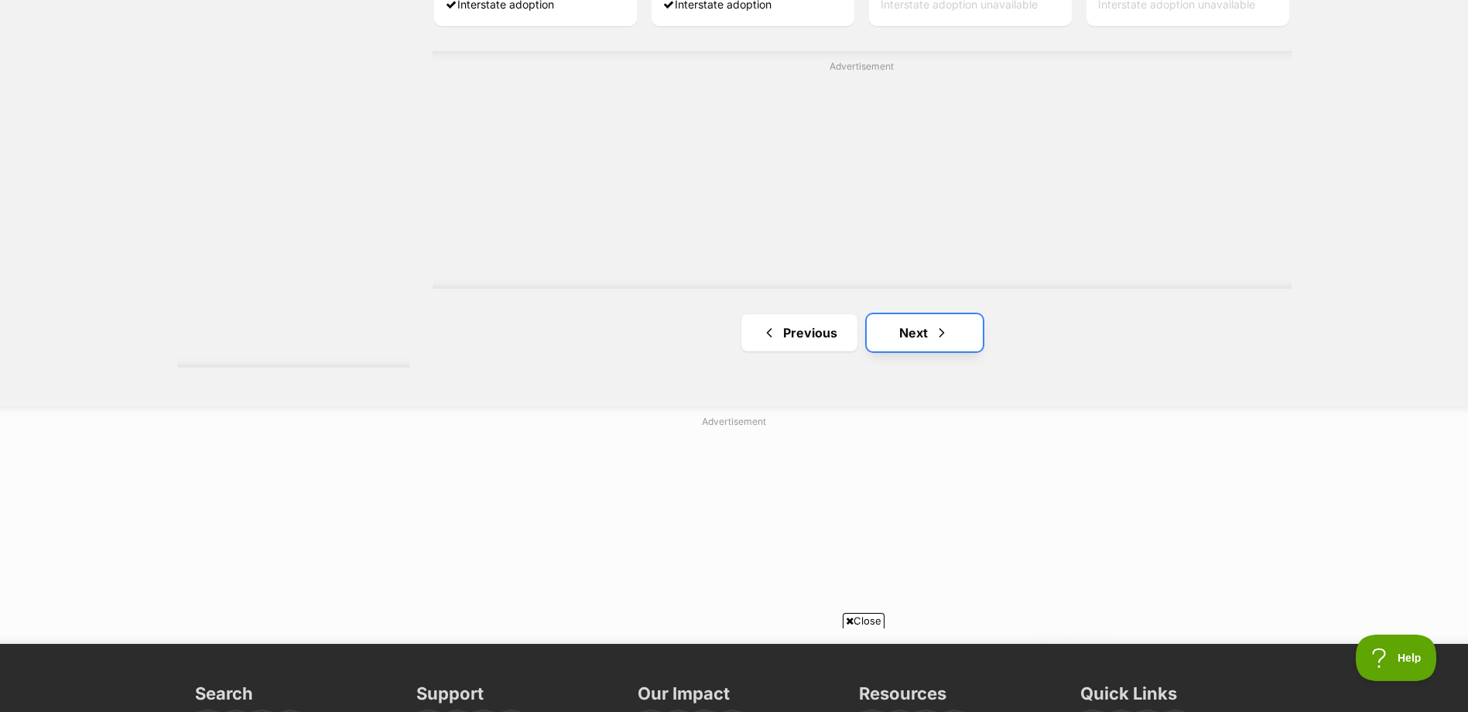
click at [928, 339] on link "Next" at bounding box center [925, 332] width 116 height 37
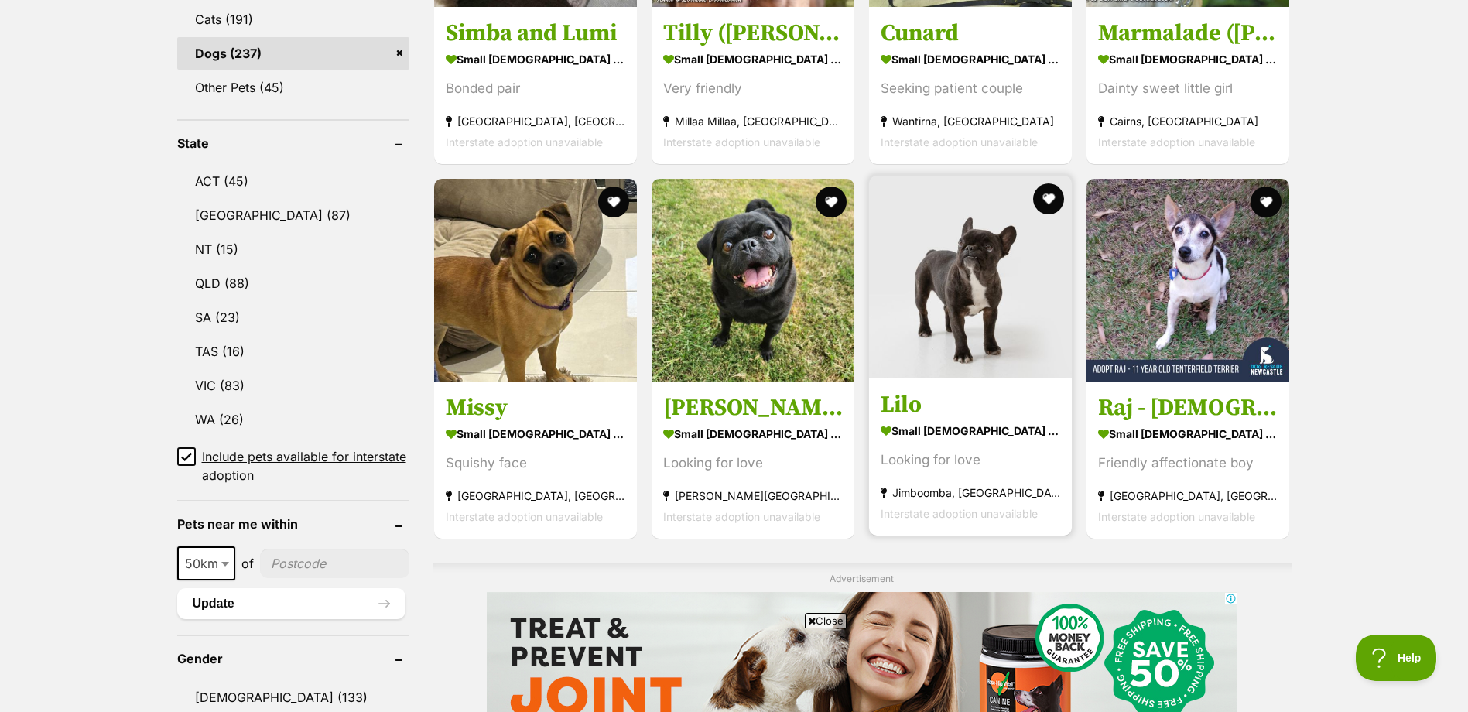
click at [962, 266] on img at bounding box center [970, 277] width 203 height 203
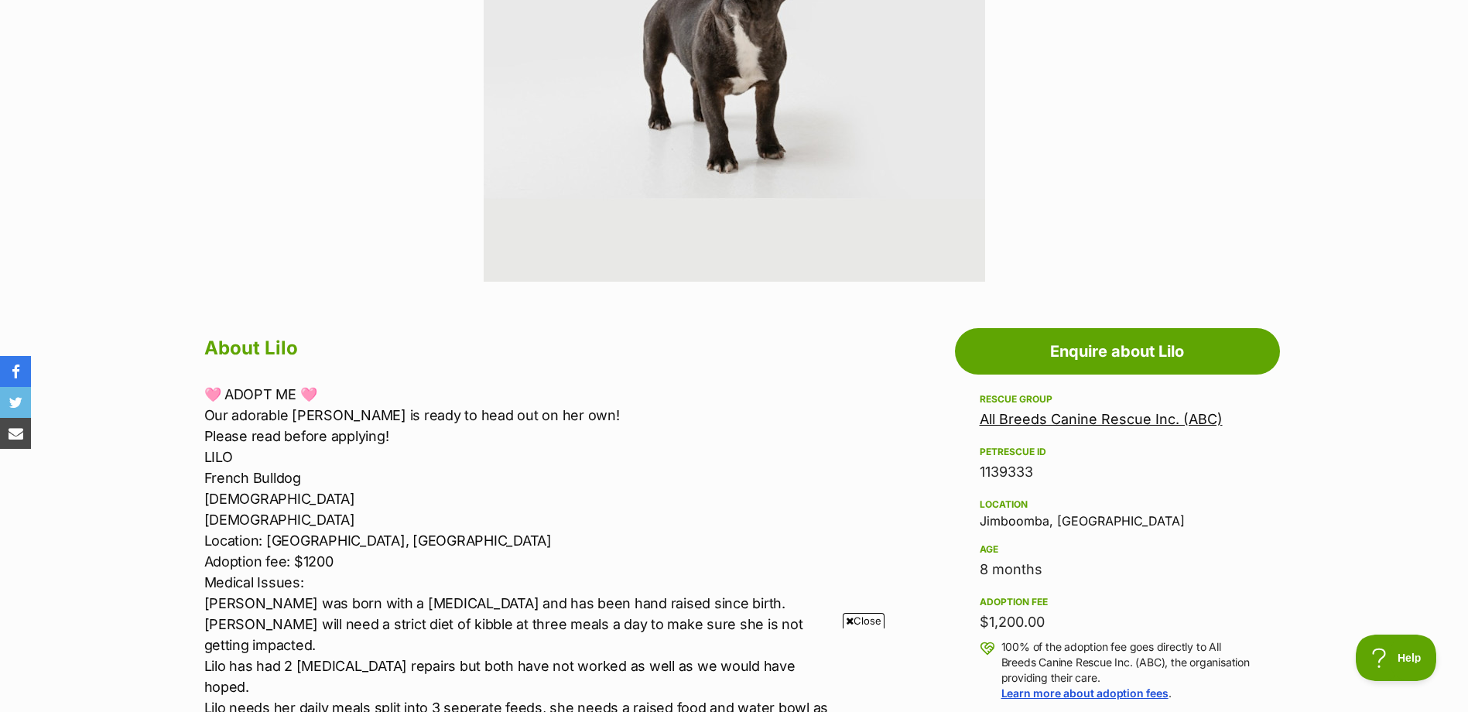
scroll to position [619, 0]
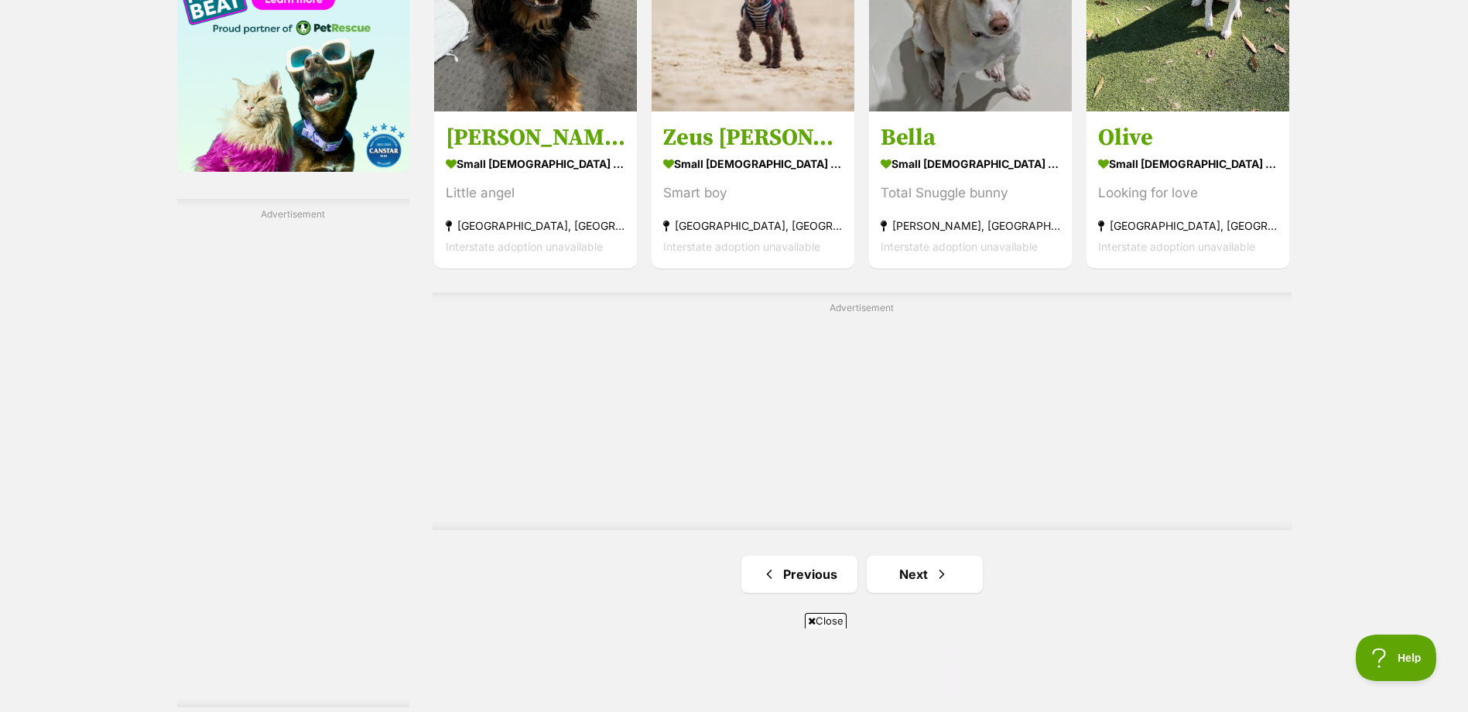
scroll to position [2554, 0]
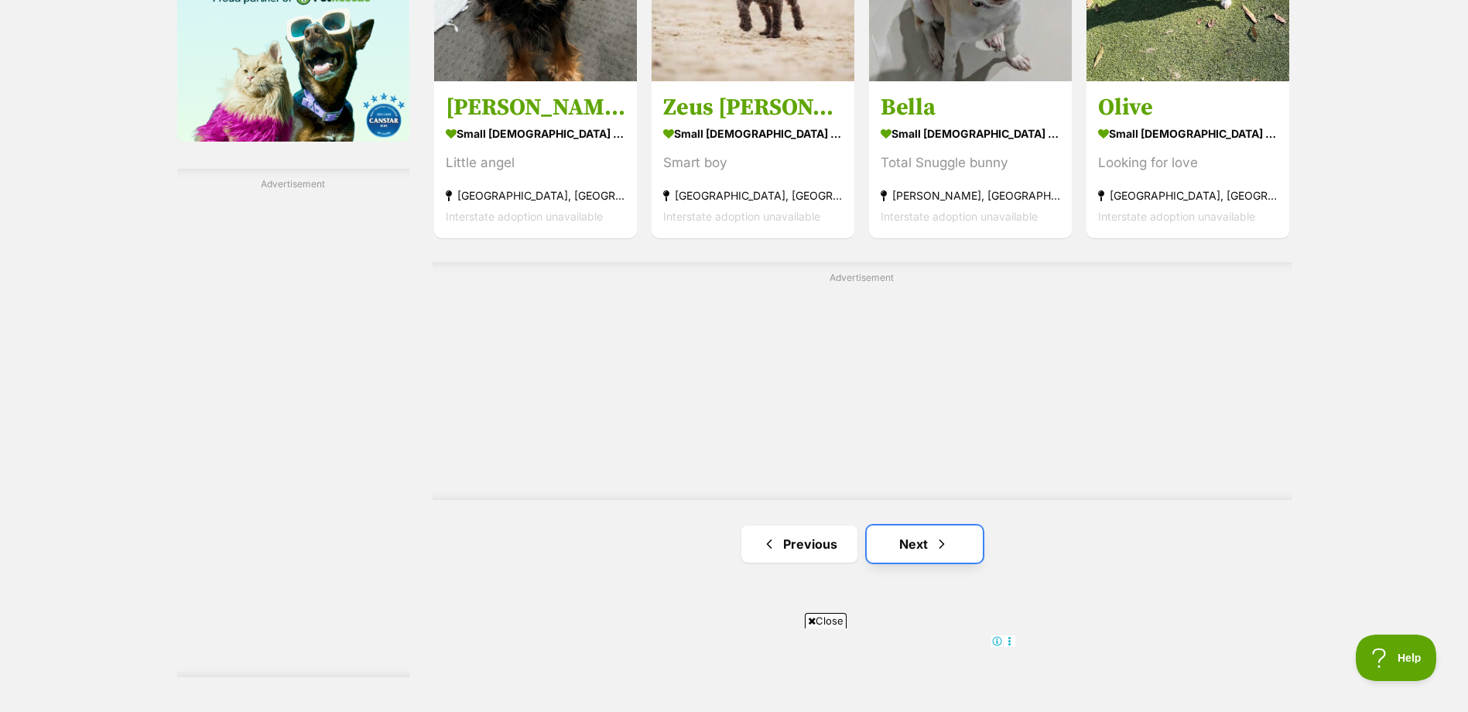
click at [915, 551] on link "Next" at bounding box center [925, 543] width 116 height 37
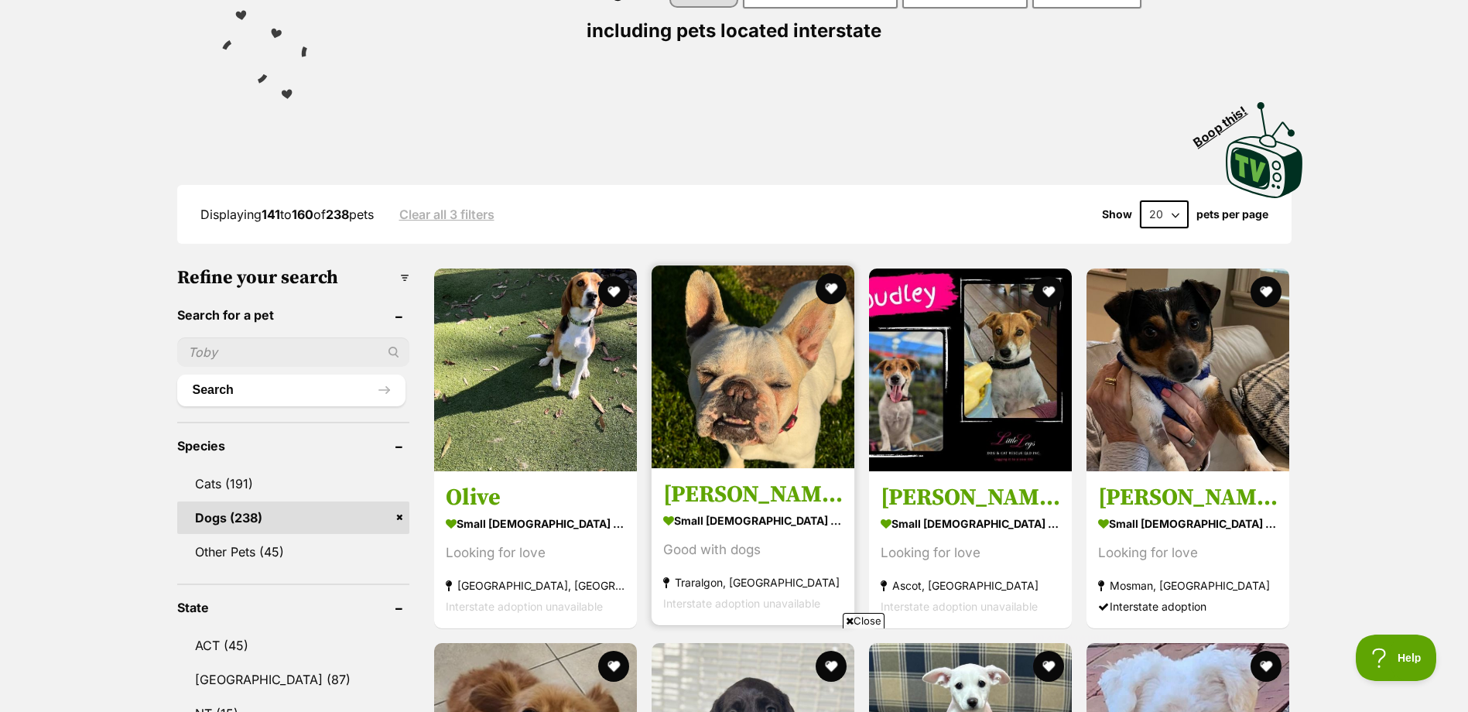
click at [724, 388] on img at bounding box center [753, 366] width 203 height 203
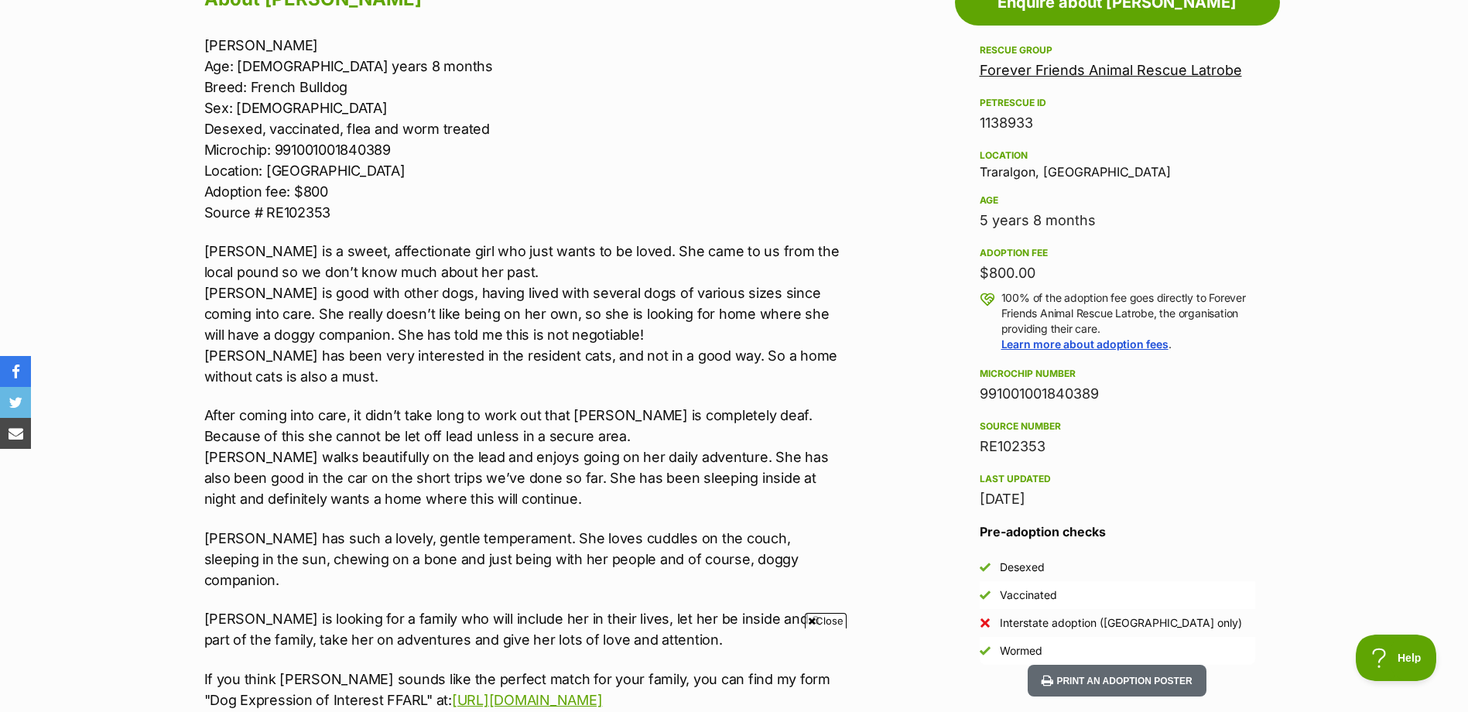
scroll to position [929, 0]
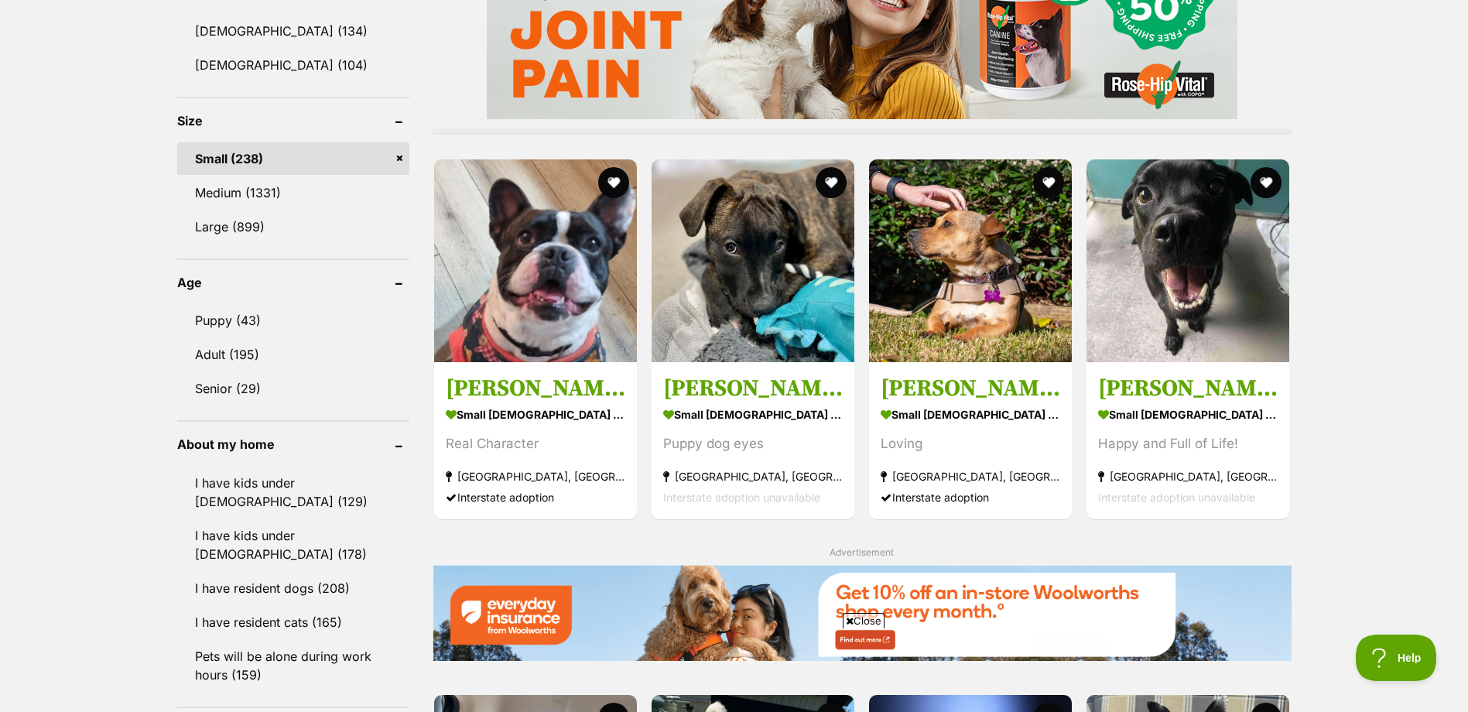
scroll to position [1393, 0]
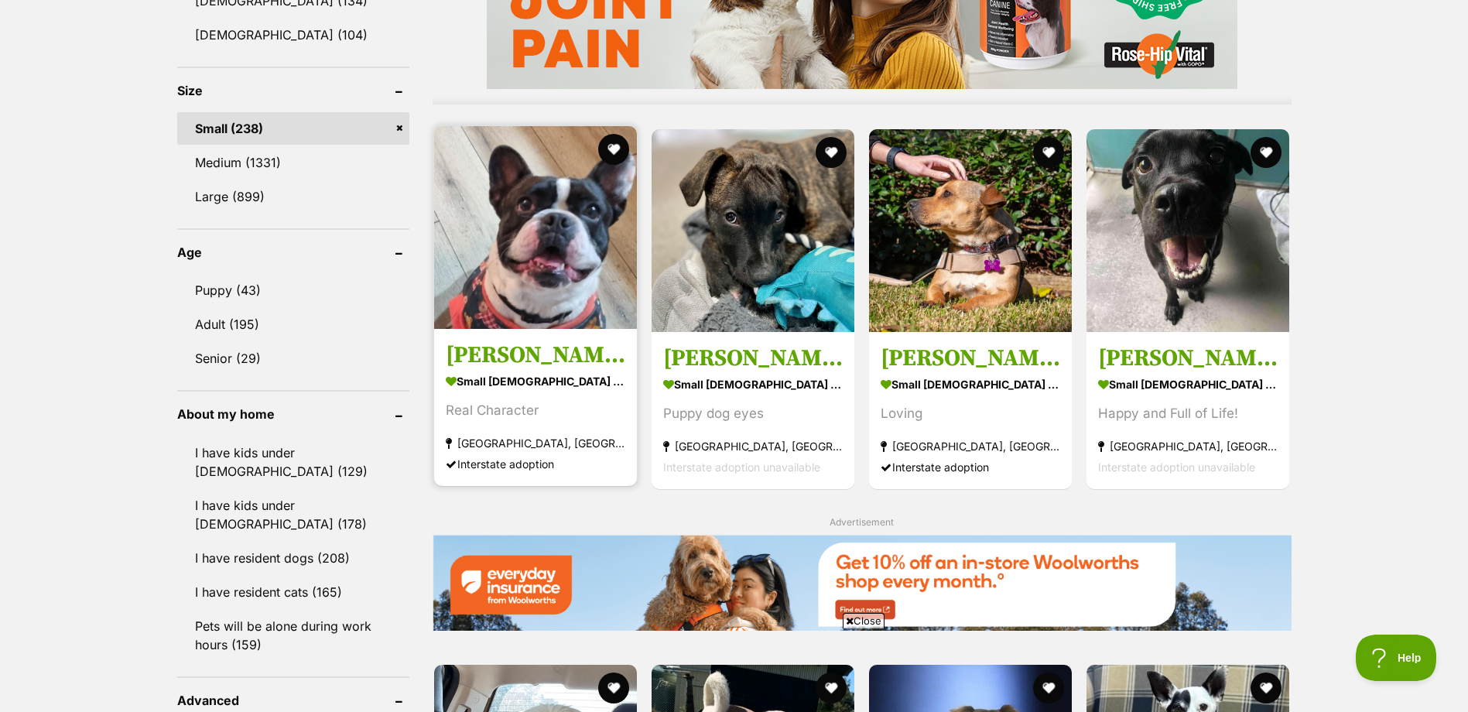
click at [529, 249] on img at bounding box center [535, 227] width 203 height 203
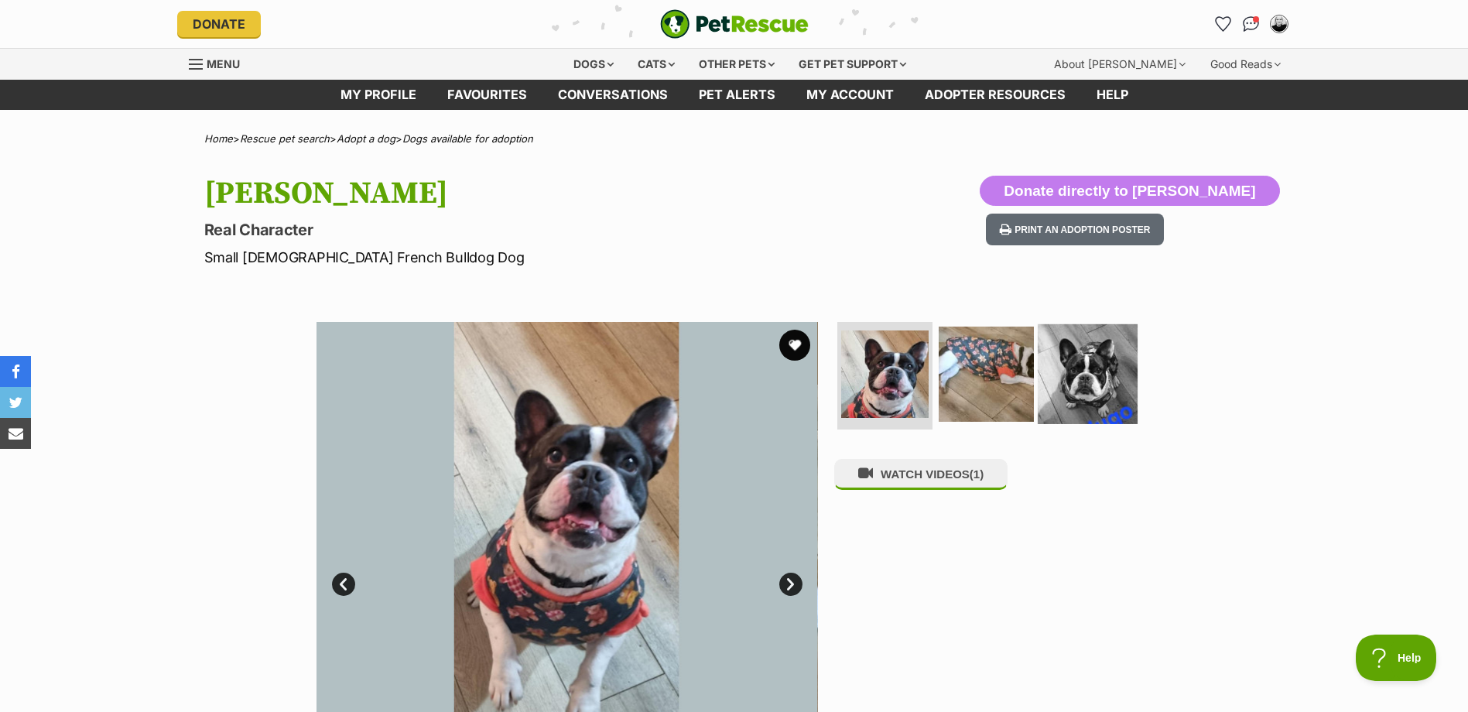
click at [1101, 375] on img at bounding box center [1088, 373] width 100 height 100
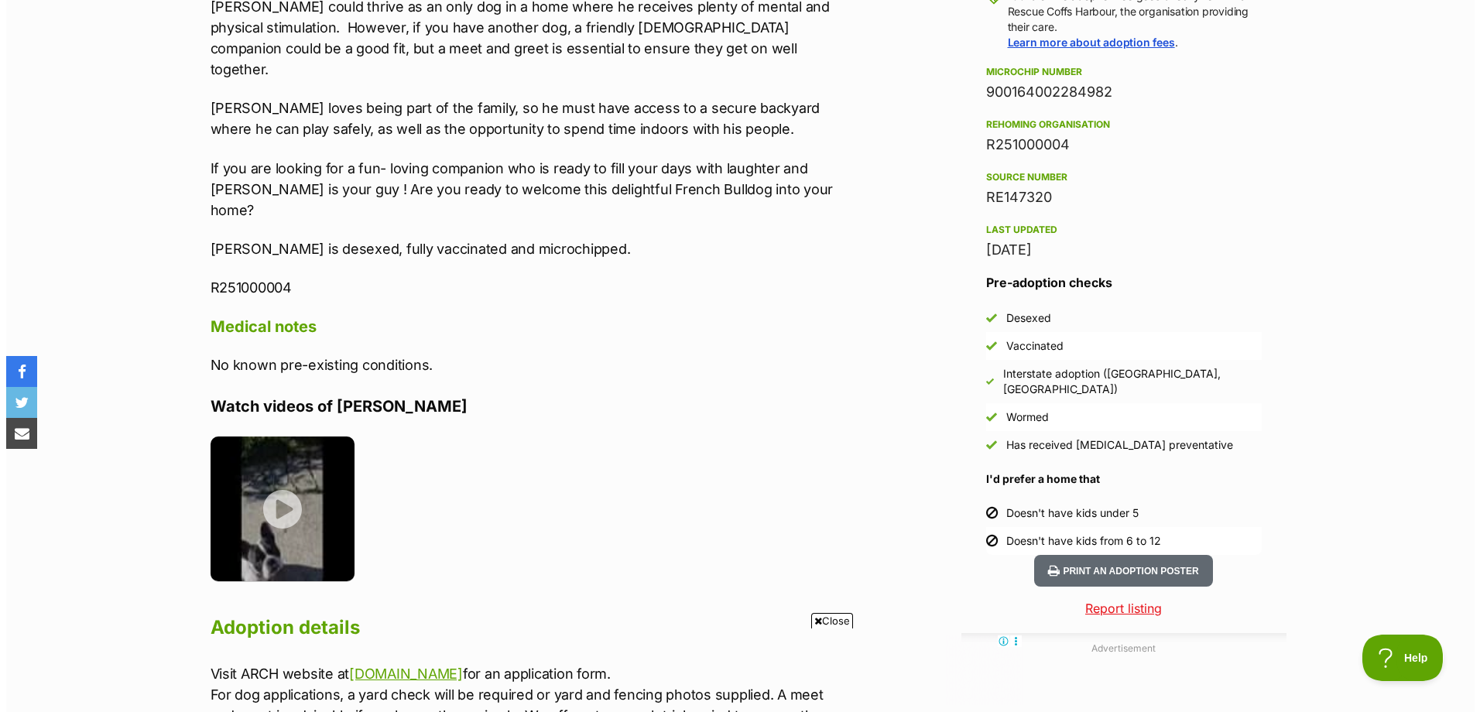
scroll to position [1238, 0]
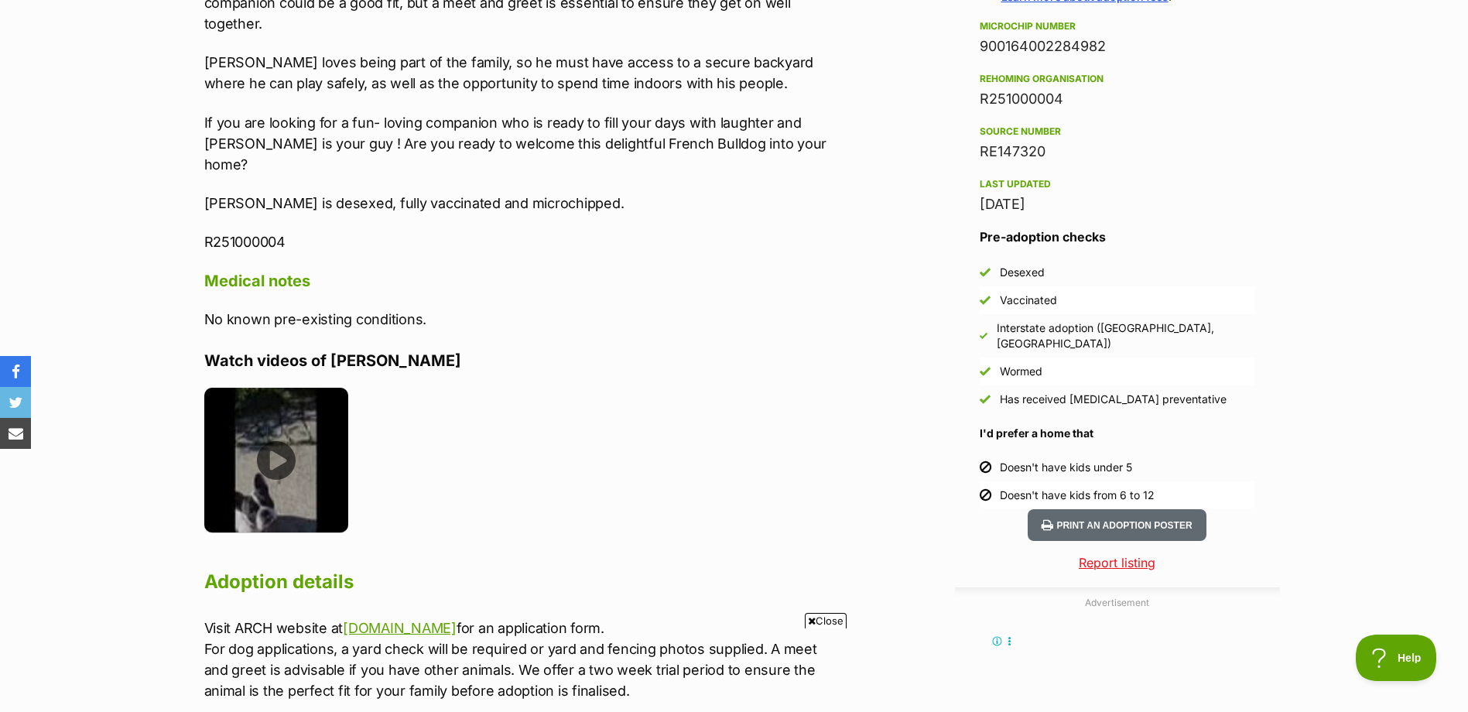
click at [319, 412] on img at bounding box center [276, 460] width 145 height 145
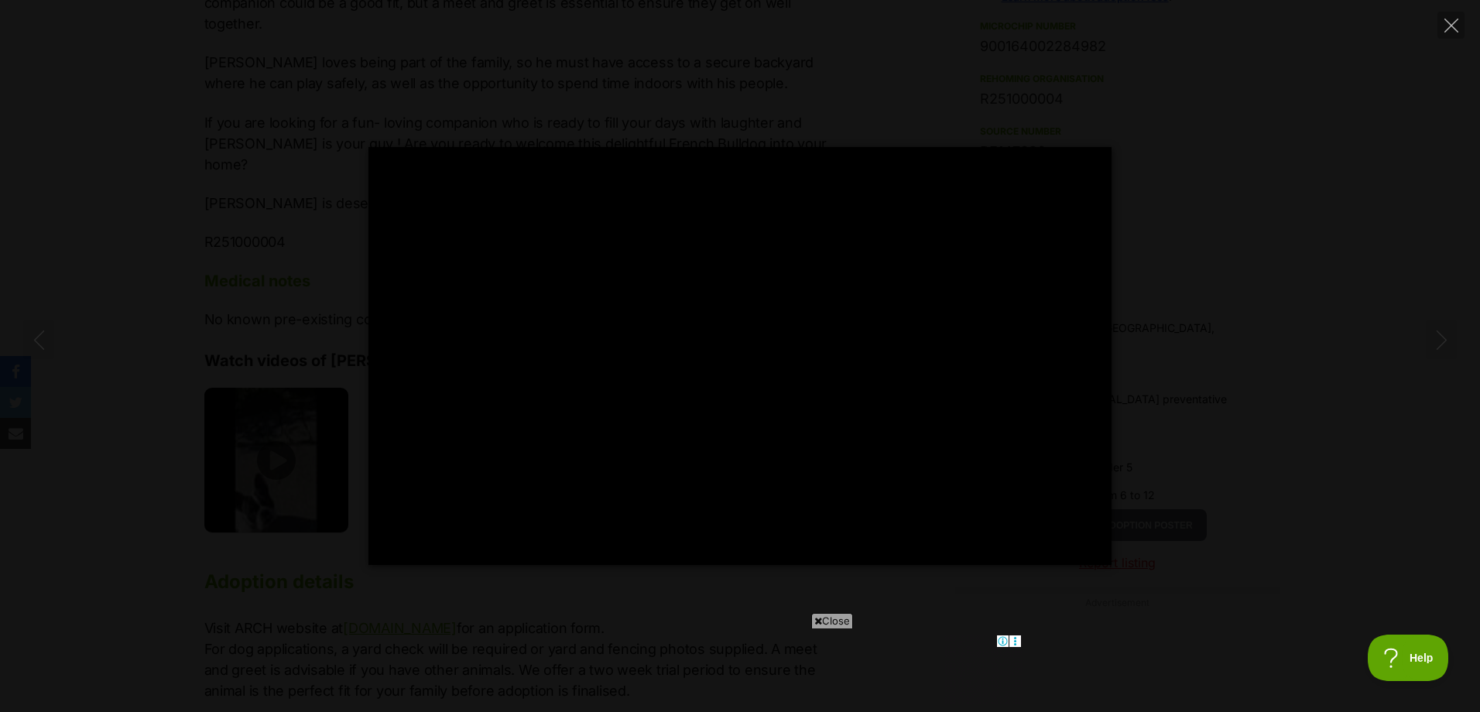
scroll to position [0, 0]
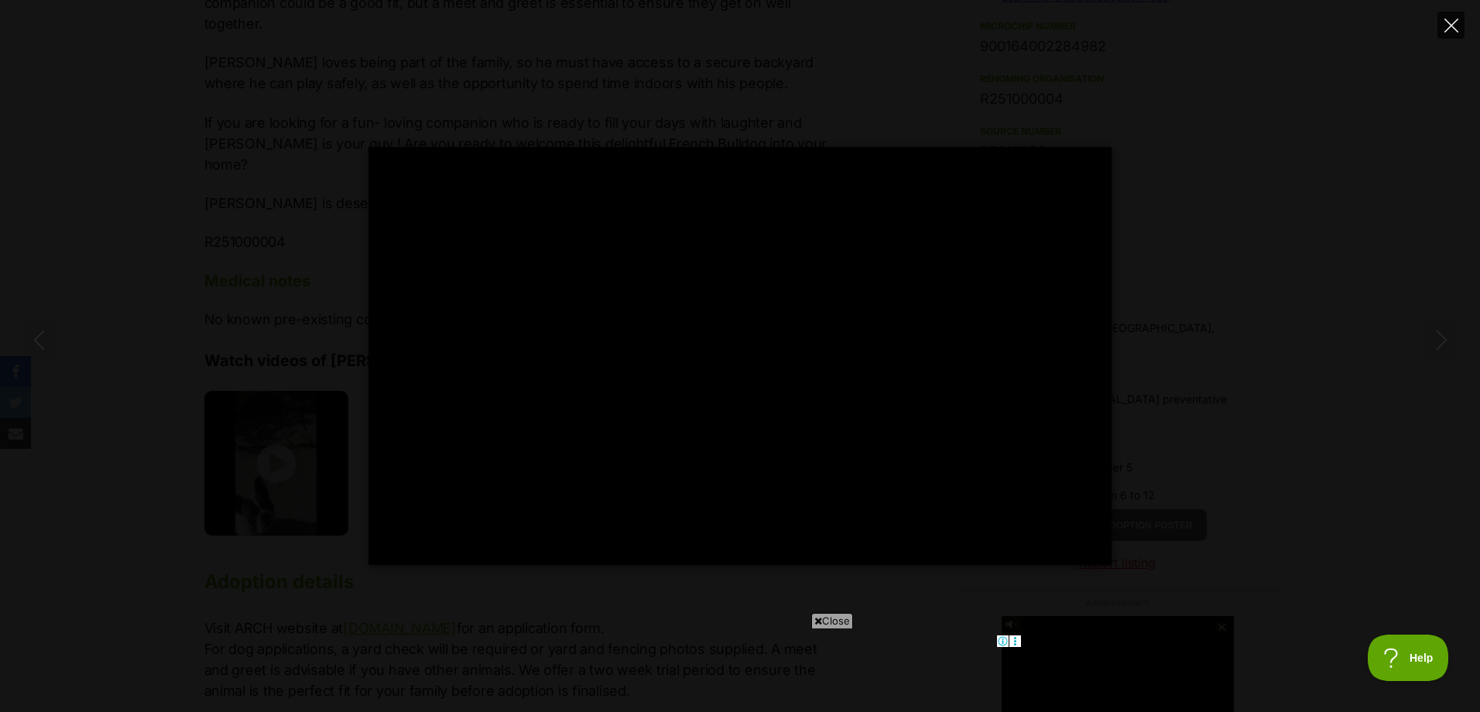
click at [1445, 30] on icon "Close" at bounding box center [1451, 26] width 14 height 14
type input "12.77"
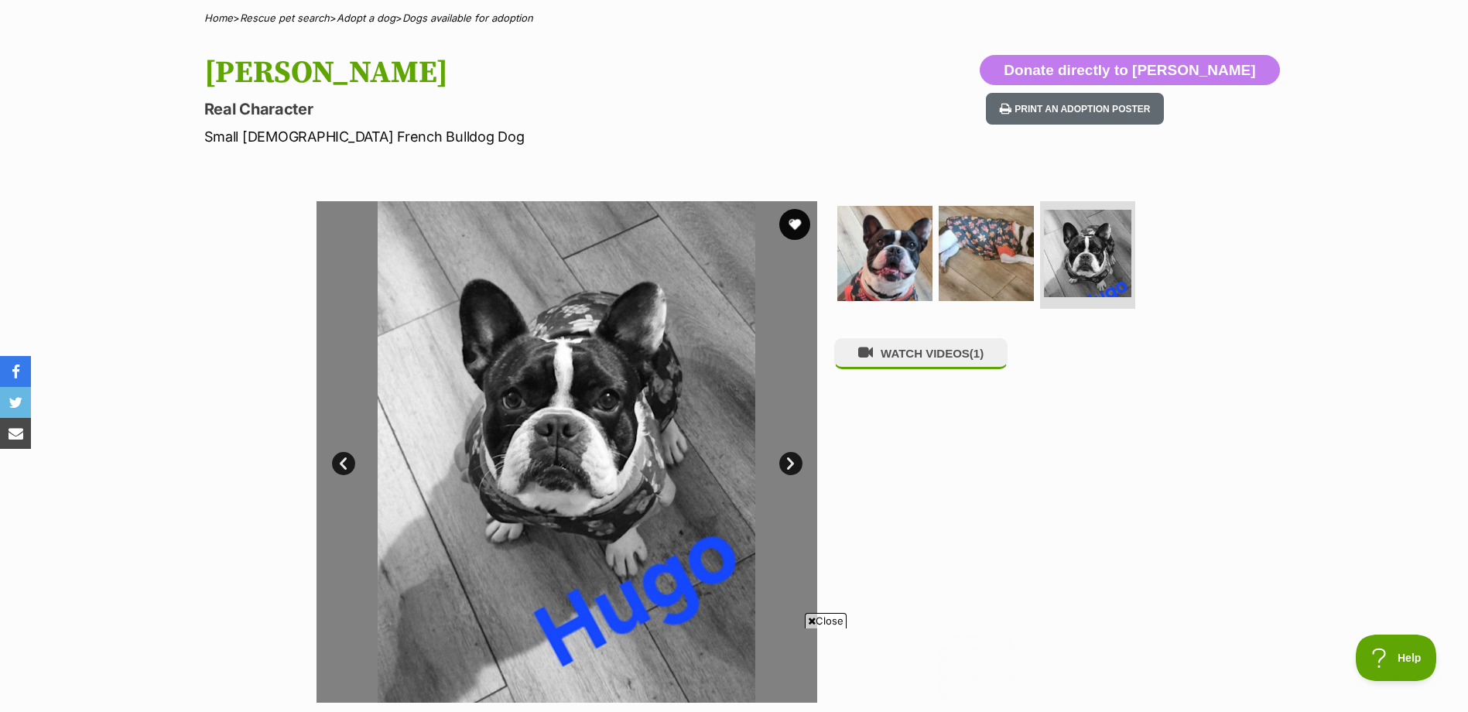
scroll to position [464, 0]
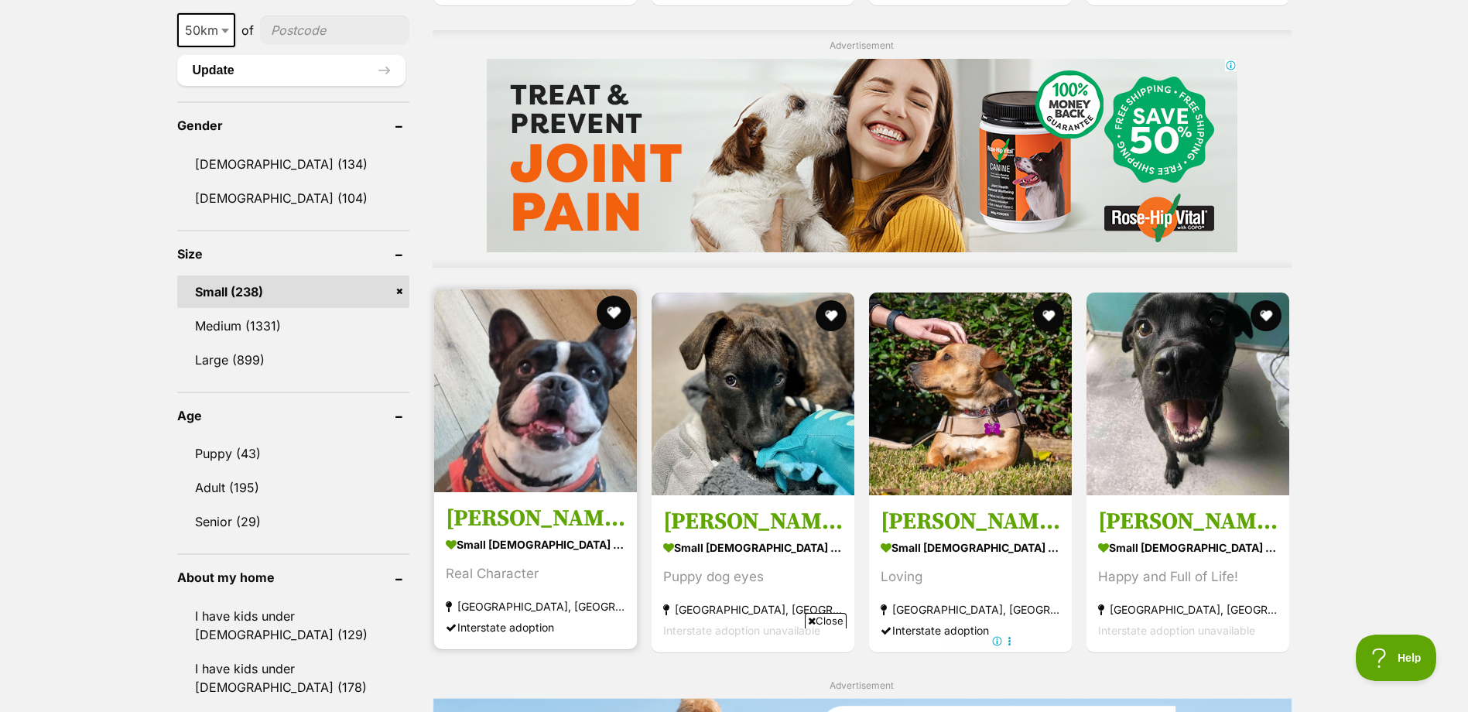
click at [611, 314] on button "favourite" at bounding box center [614, 313] width 34 height 34
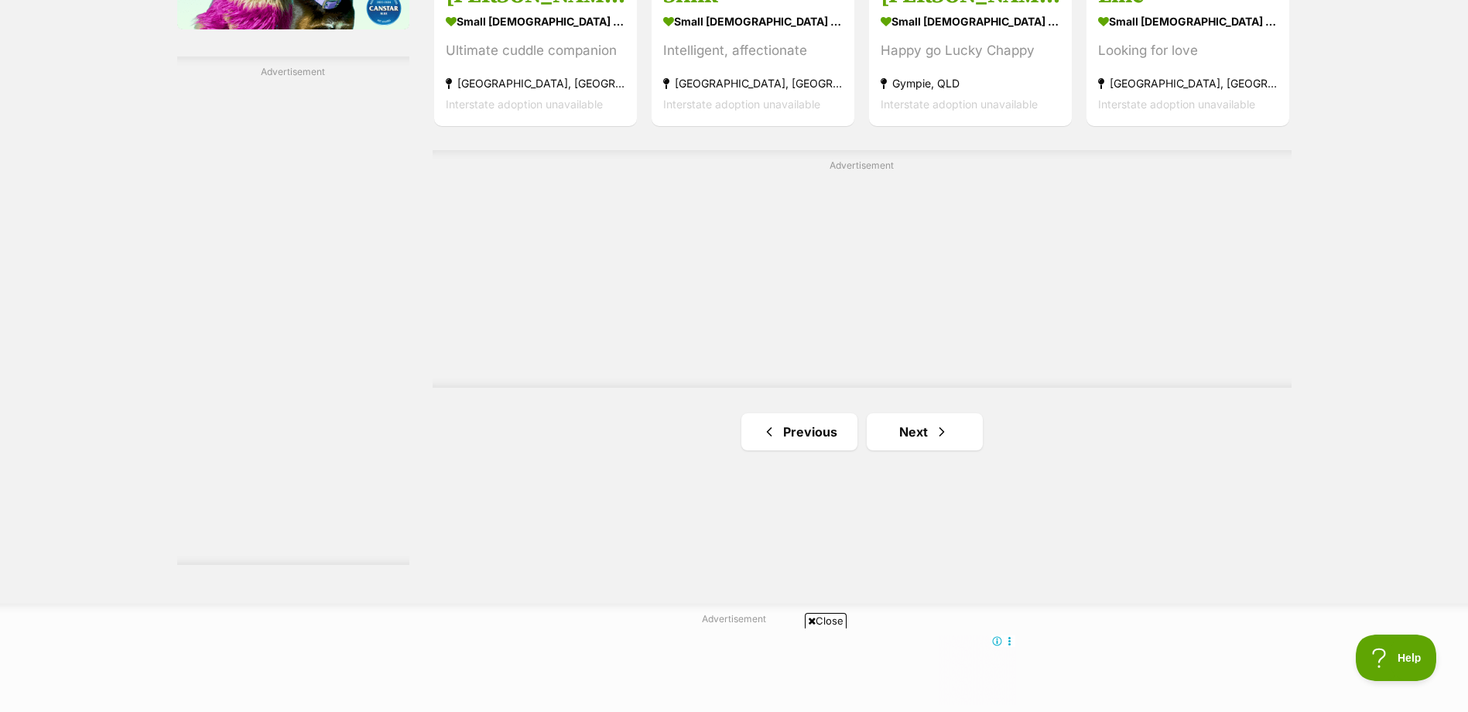
scroll to position [2700, 0]
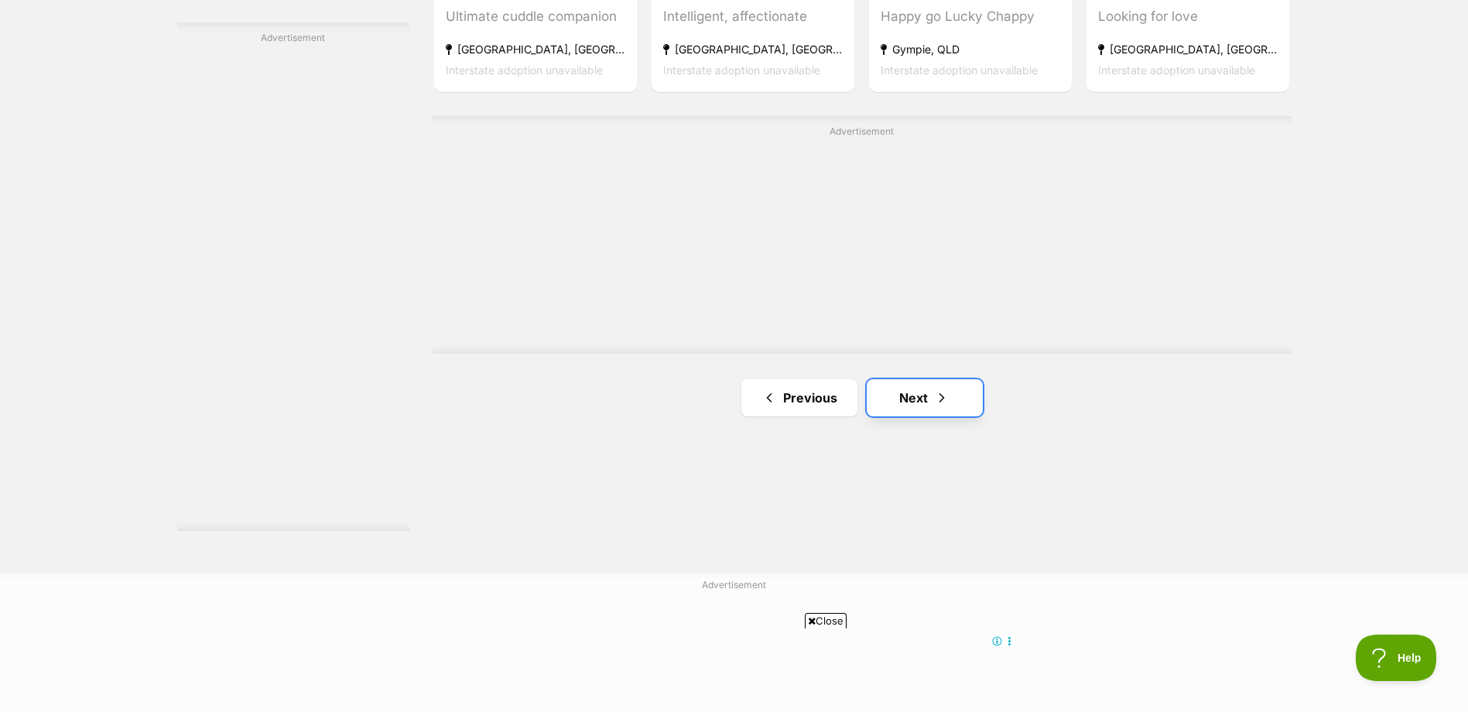
click at [921, 402] on link "Next" at bounding box center [925, 397] width 116 height 37
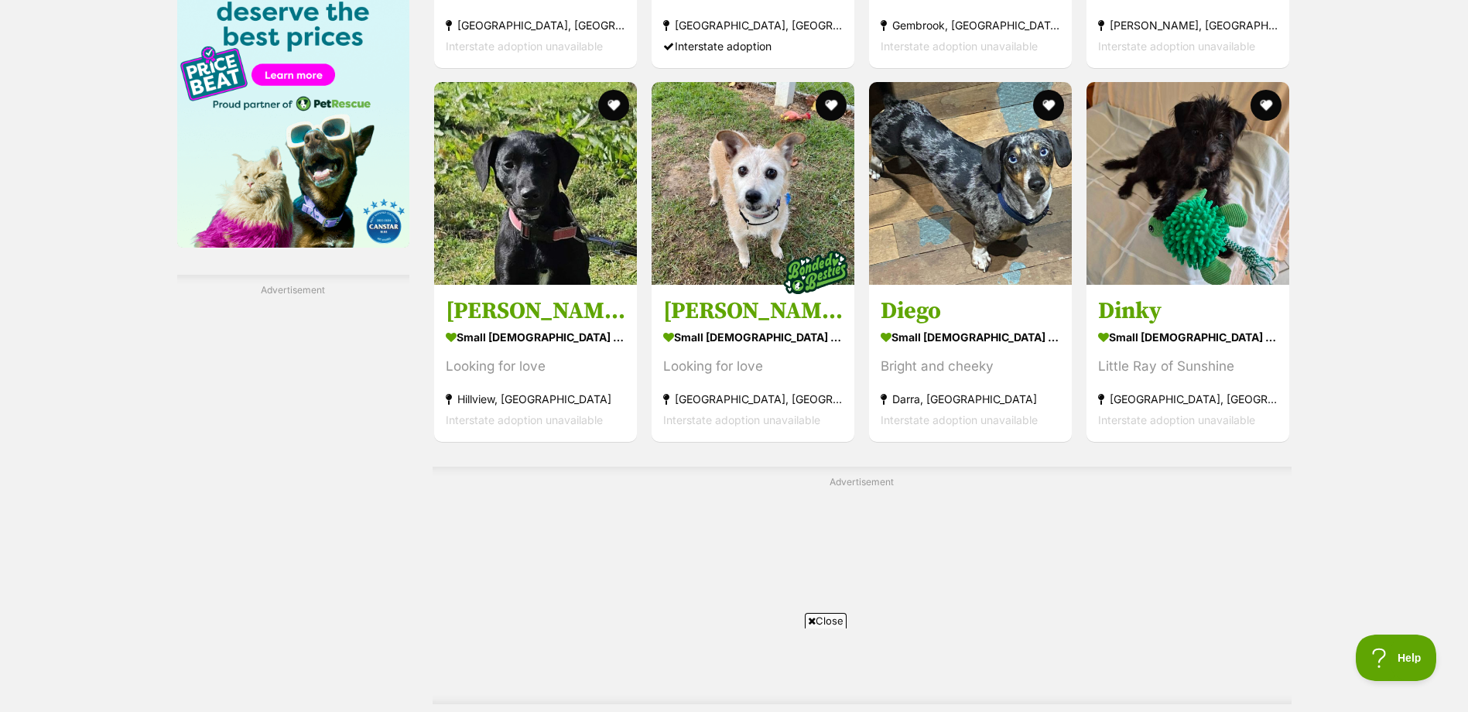
scroll to position [2631, 0]
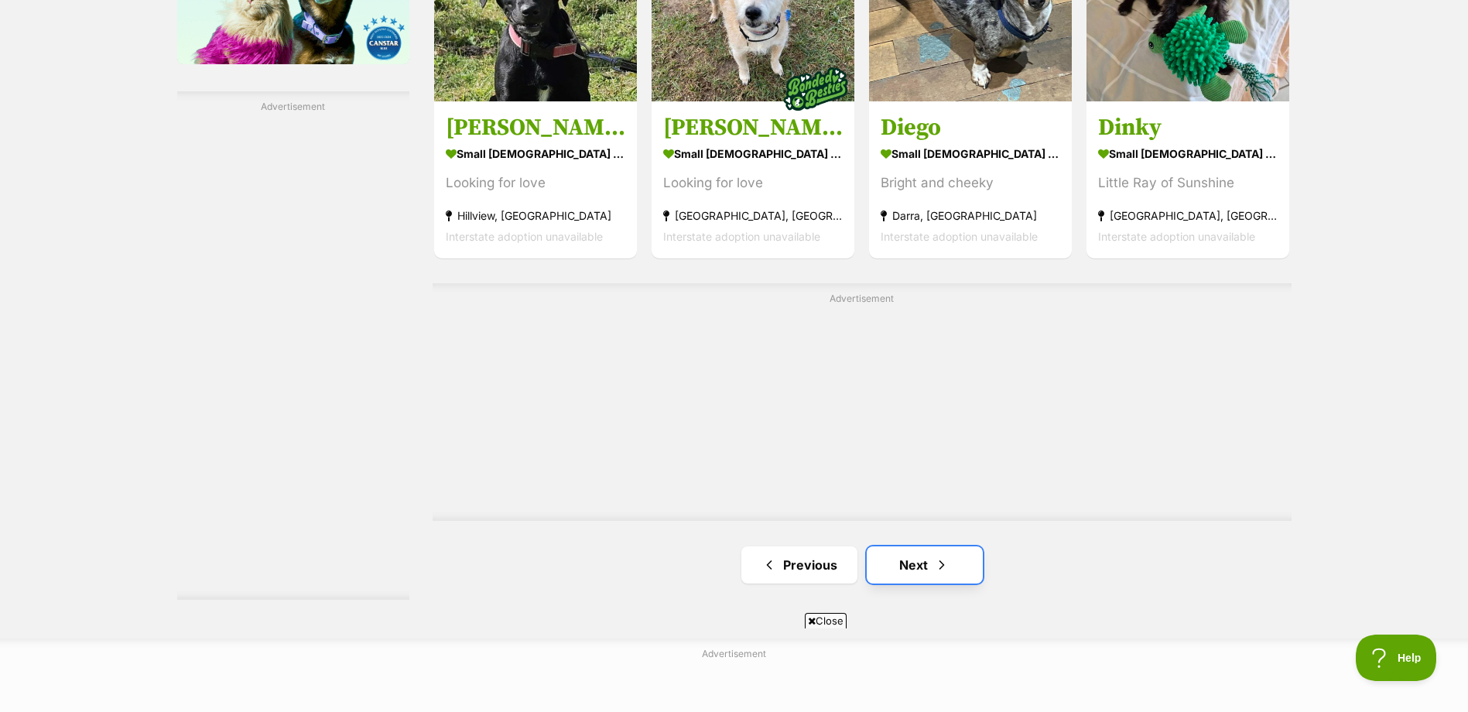
click at [944, 566] on span "Next page" at bounding box center [941, 565] width 15 height 19
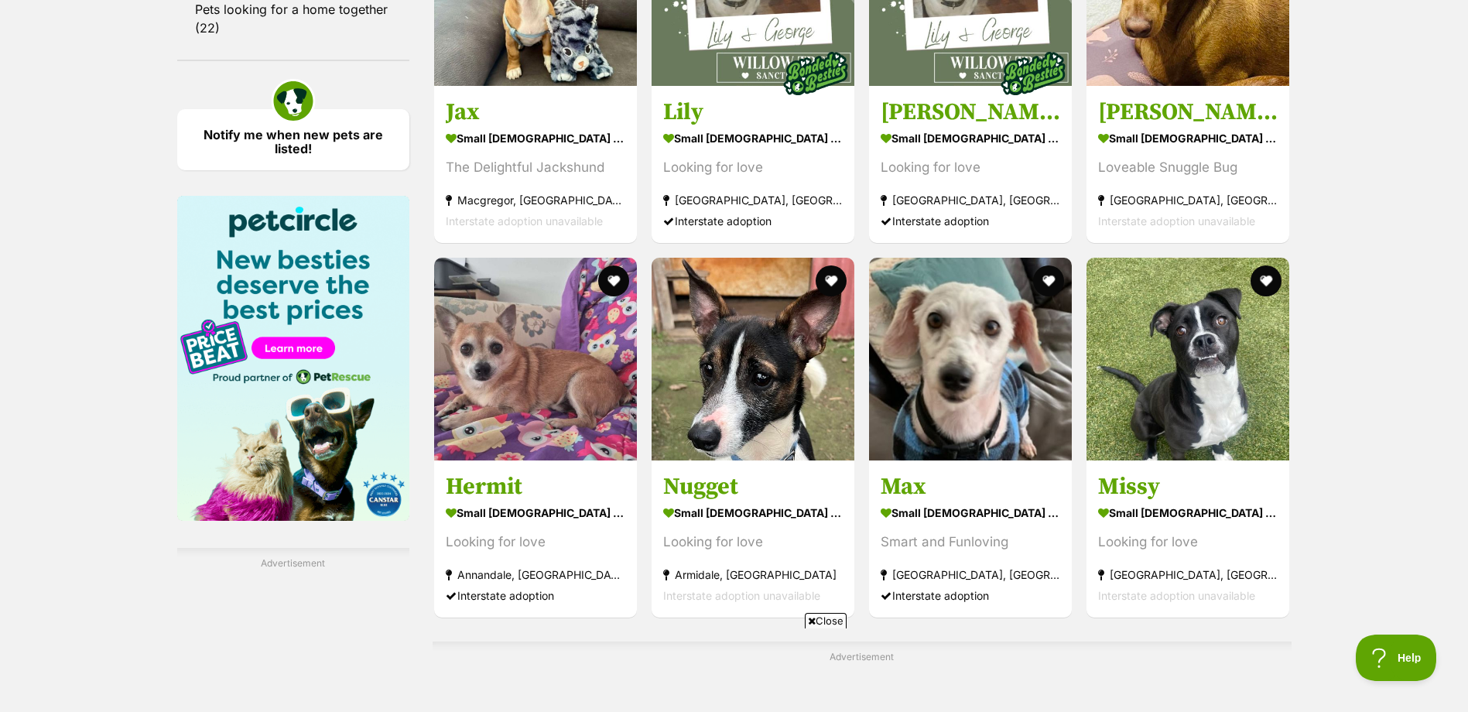
scroll to position [1935, 0]
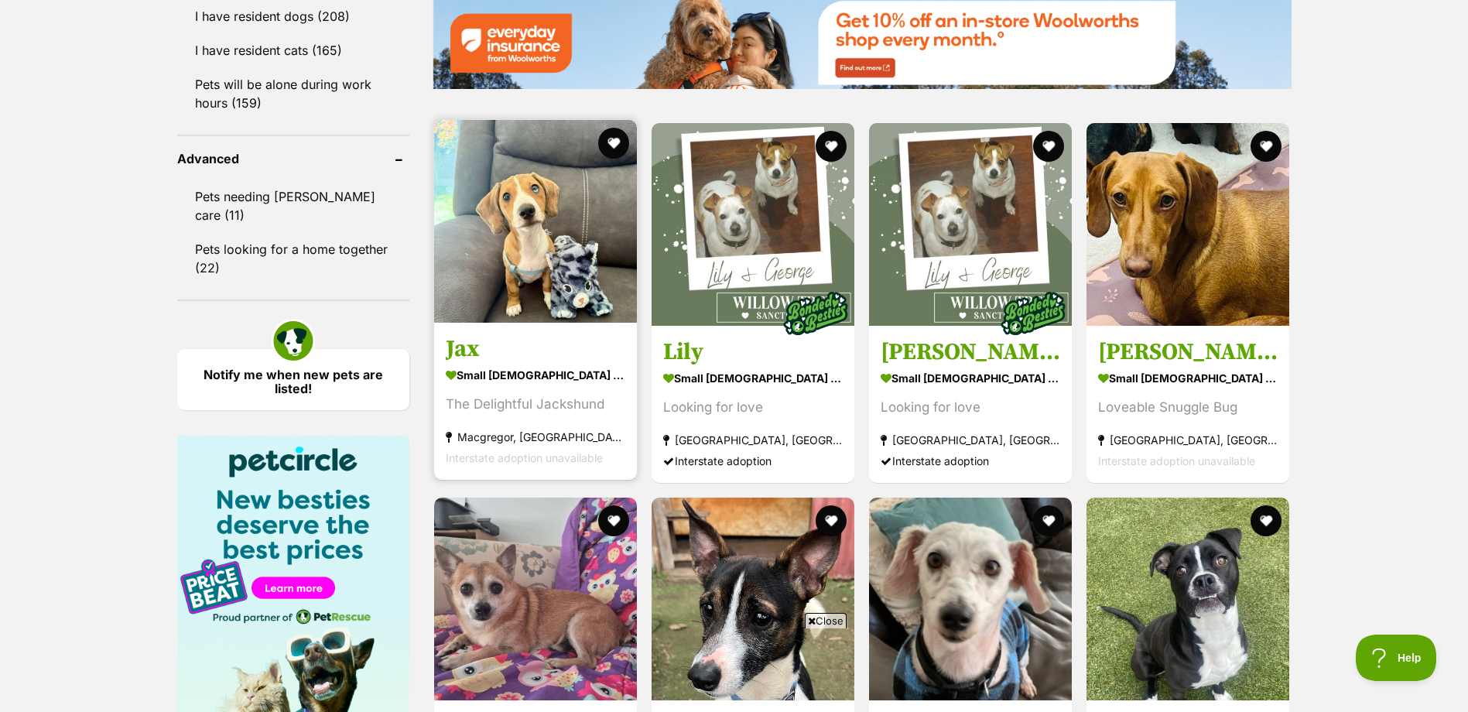
click at [526, 228] on img at bounding box center [535, 221] width 203 height 203
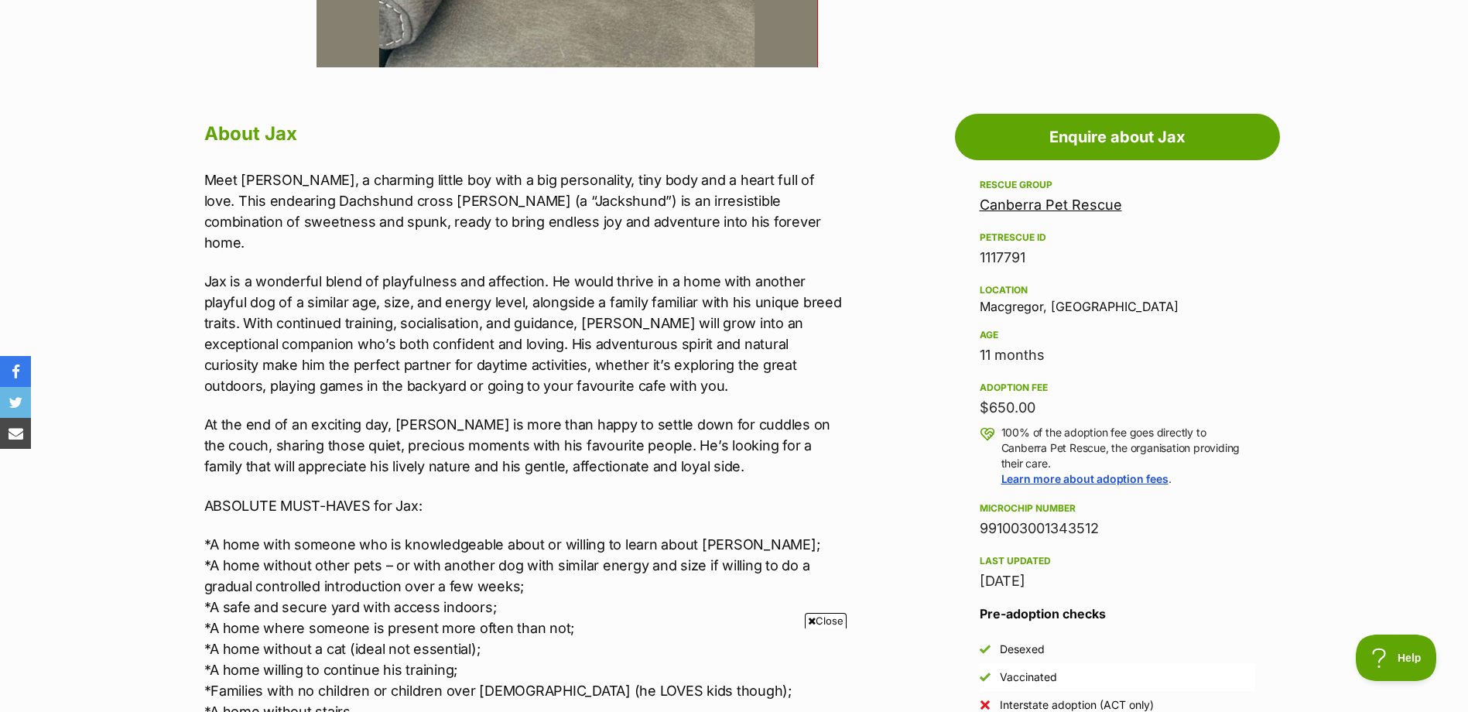
scroll to position [774, 0]
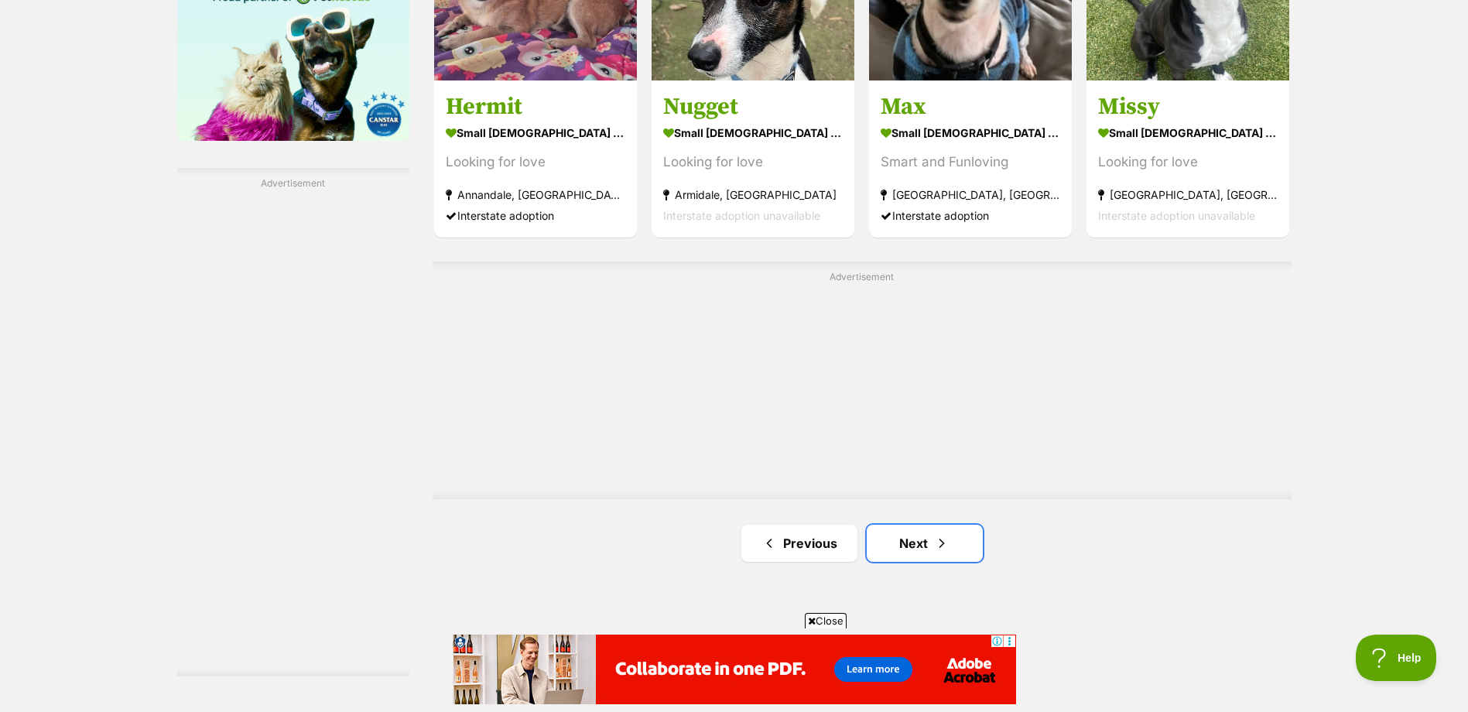
scroll to position [2700, 0]
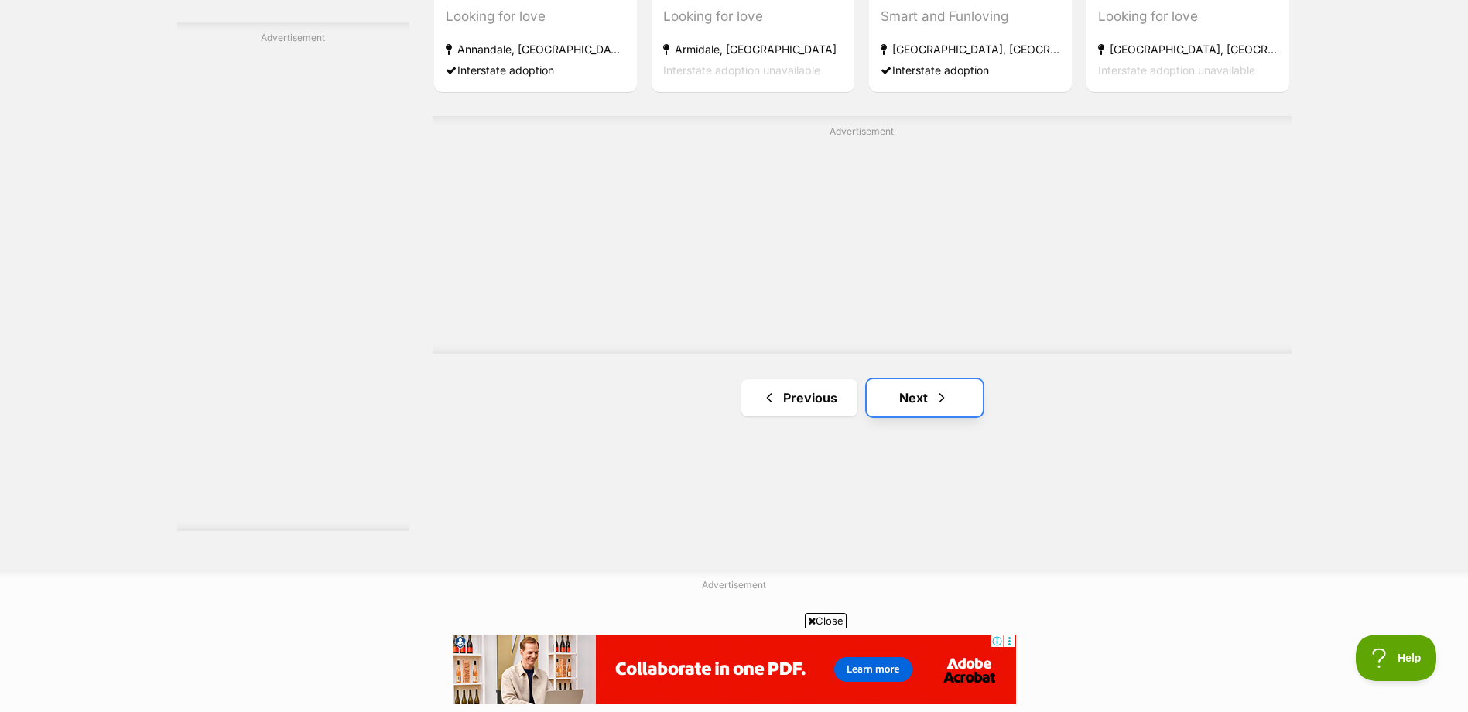
click at [907, 379] on link "Next" at bounding box center [925, 397] width 116 height 37
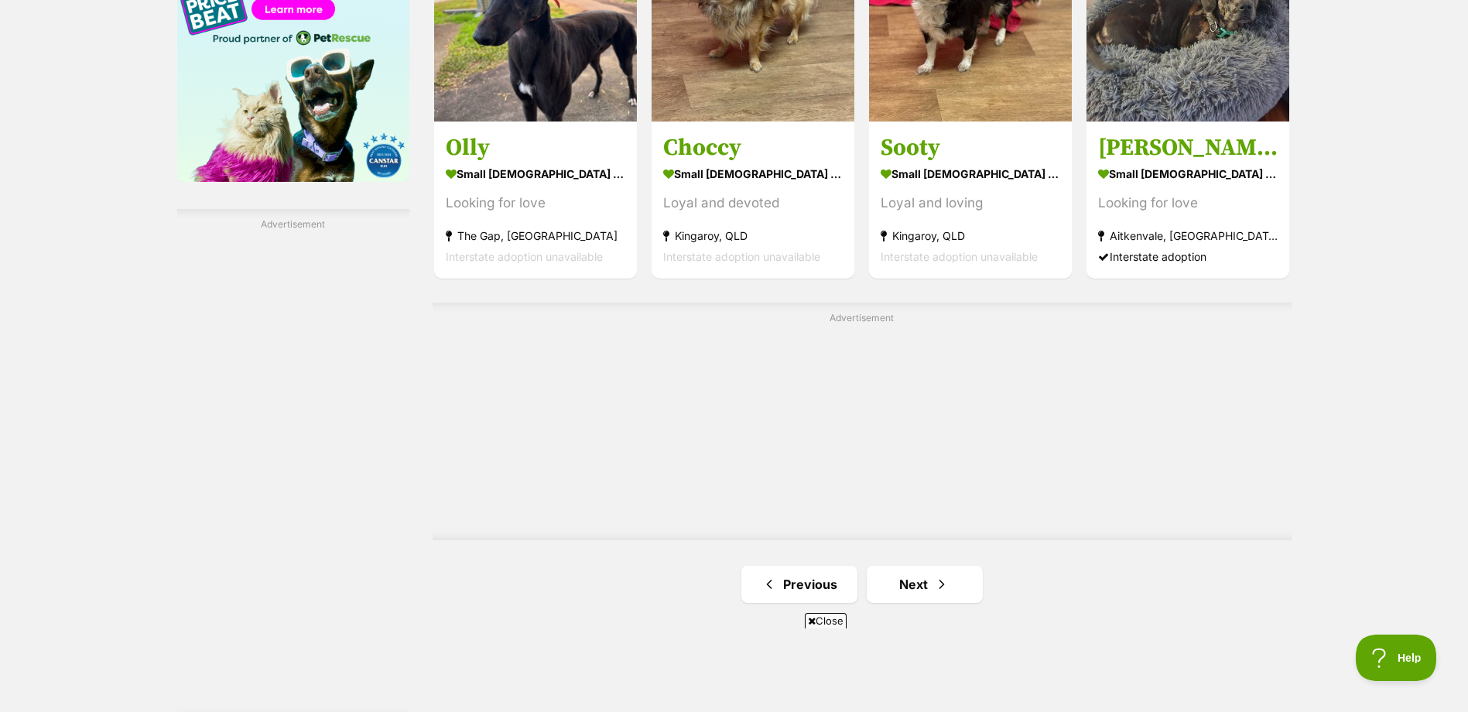
scroll to position [2631, 0]
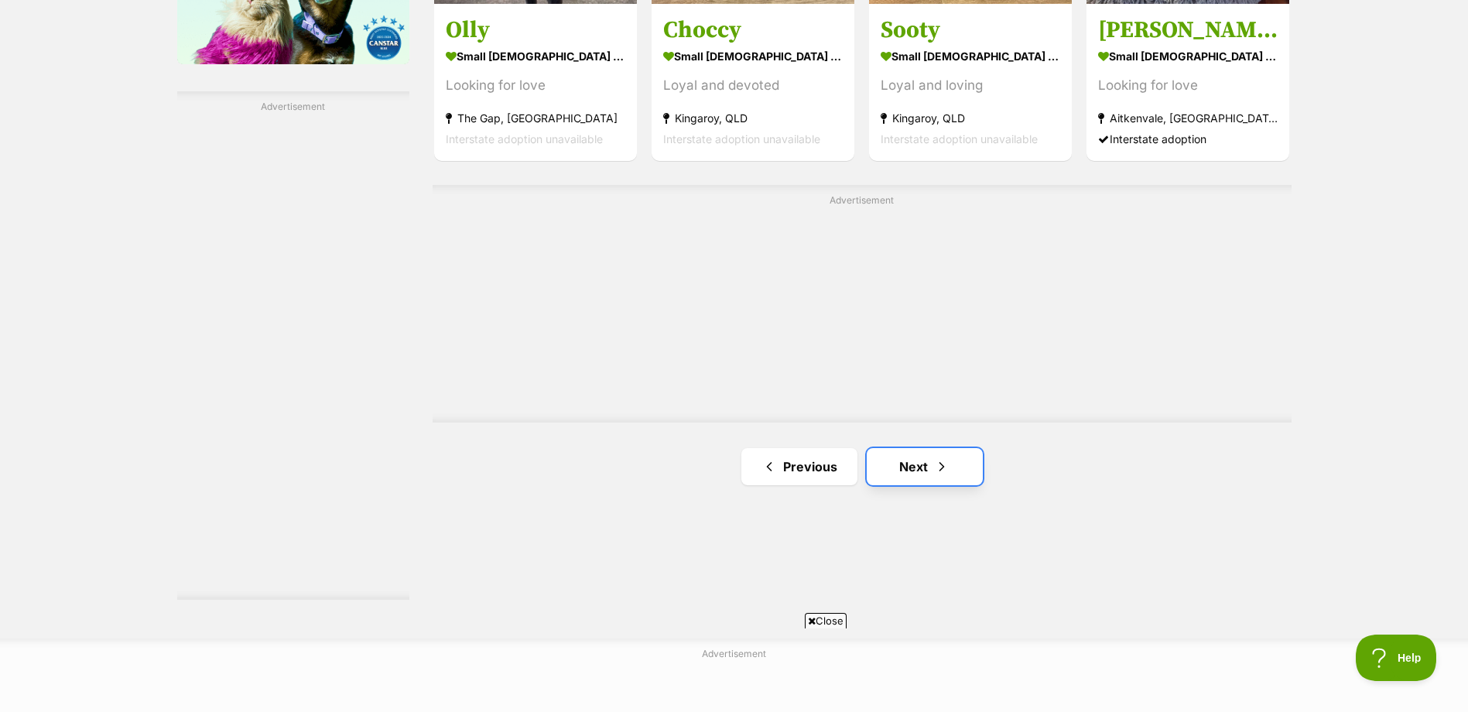
click at [934, 471] on span "Next page" at bounding box center [941, 466] width 15 height 19
